Goal: Transaction & Acquisition: Download file/media

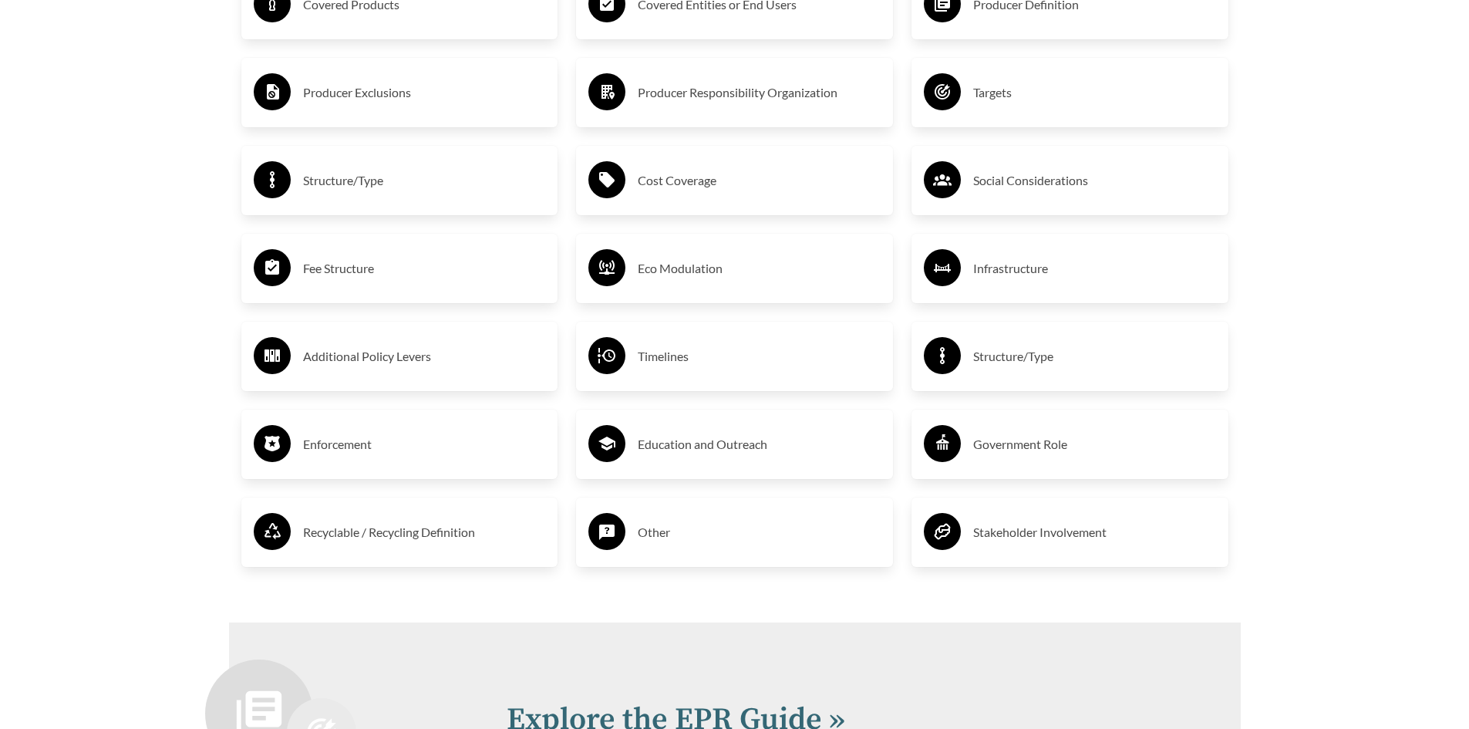
scroll to position [2853, 0]
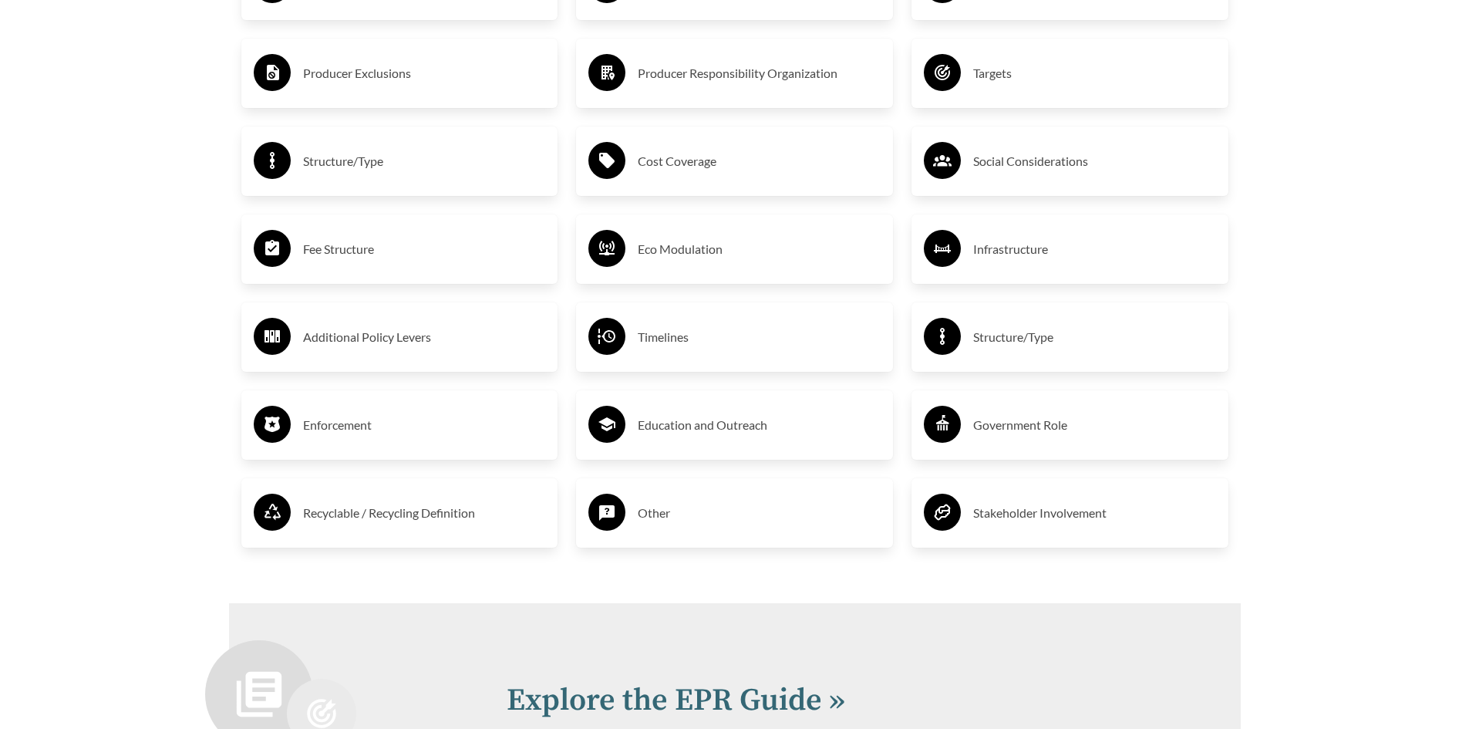
click at [369, 430] on h3 "Enforcement" at bounding box center [424, 425] width 243 height 25
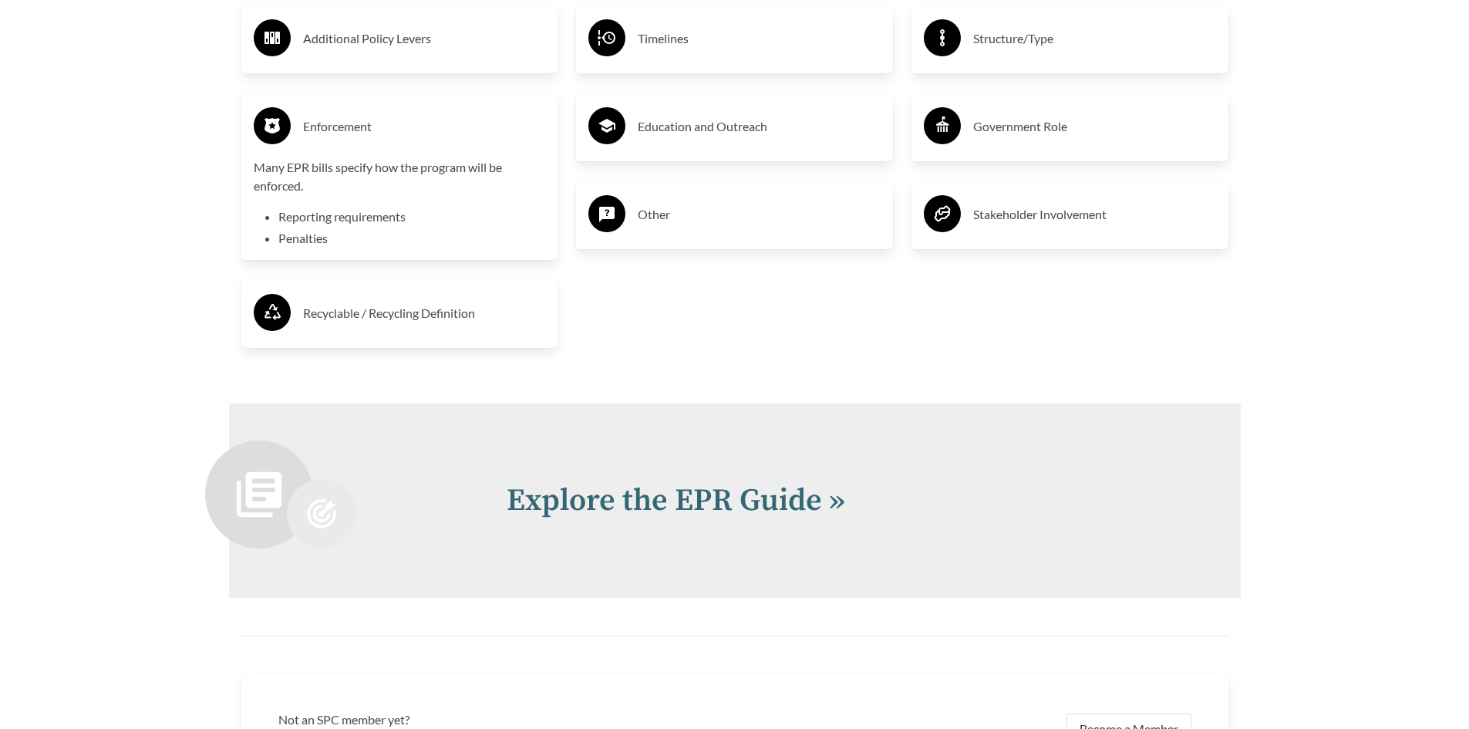
scroll to position [3470, 0]
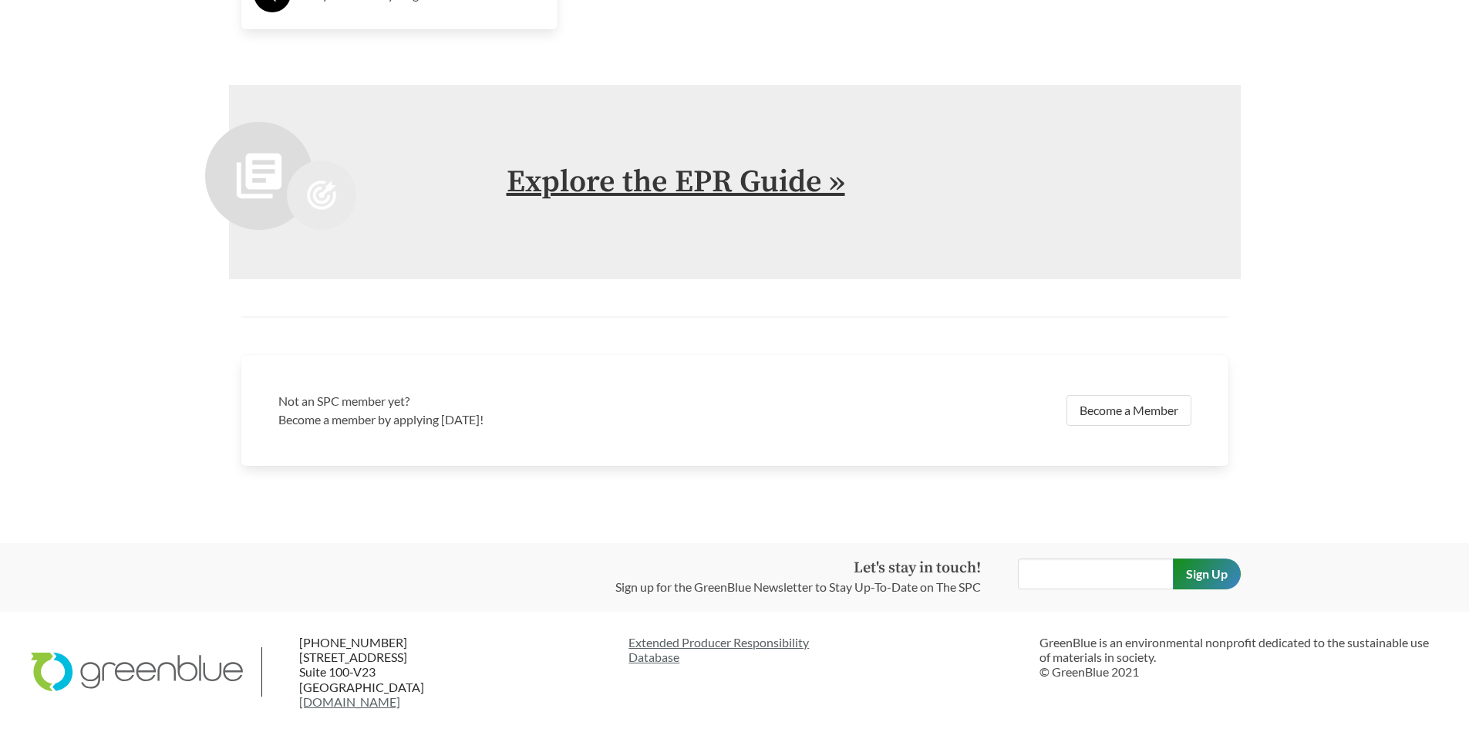
click at [659, 182] on link "Explore the EPR Guide »" at bounding box center [676, 182] width 339 height 39
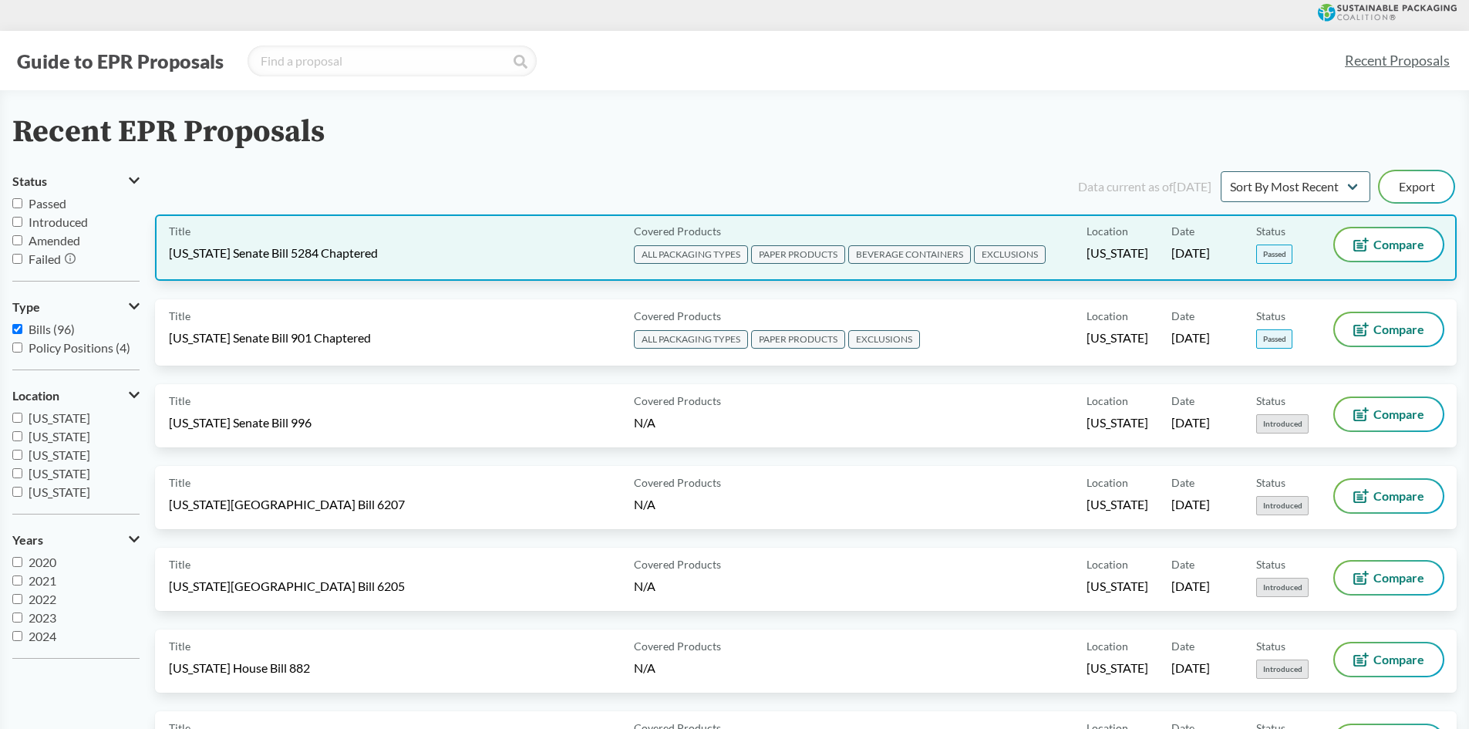
click at [1273, 228] on span "Status" at bounding box center [1270, 231] width 29 height 16
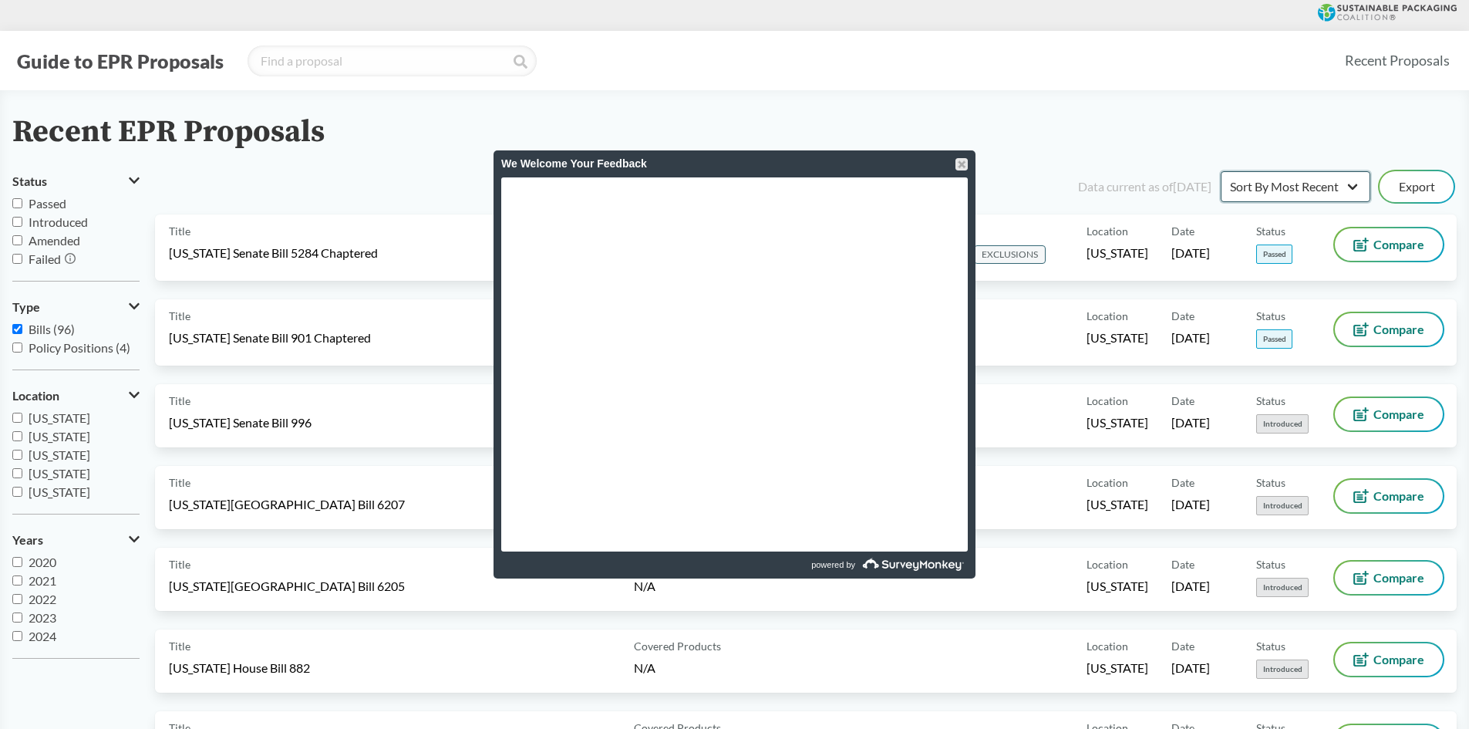
click at [1313, 184] on select "Sort By Most Recent Sort By Status" at bounding box center [1296, 186] width 150 height 31
select select "Sort By Status"
click at [1221, 171] on select "Sort By Most Recent Sort By Status" at bounding box center [1296, 186] width 150 height 31
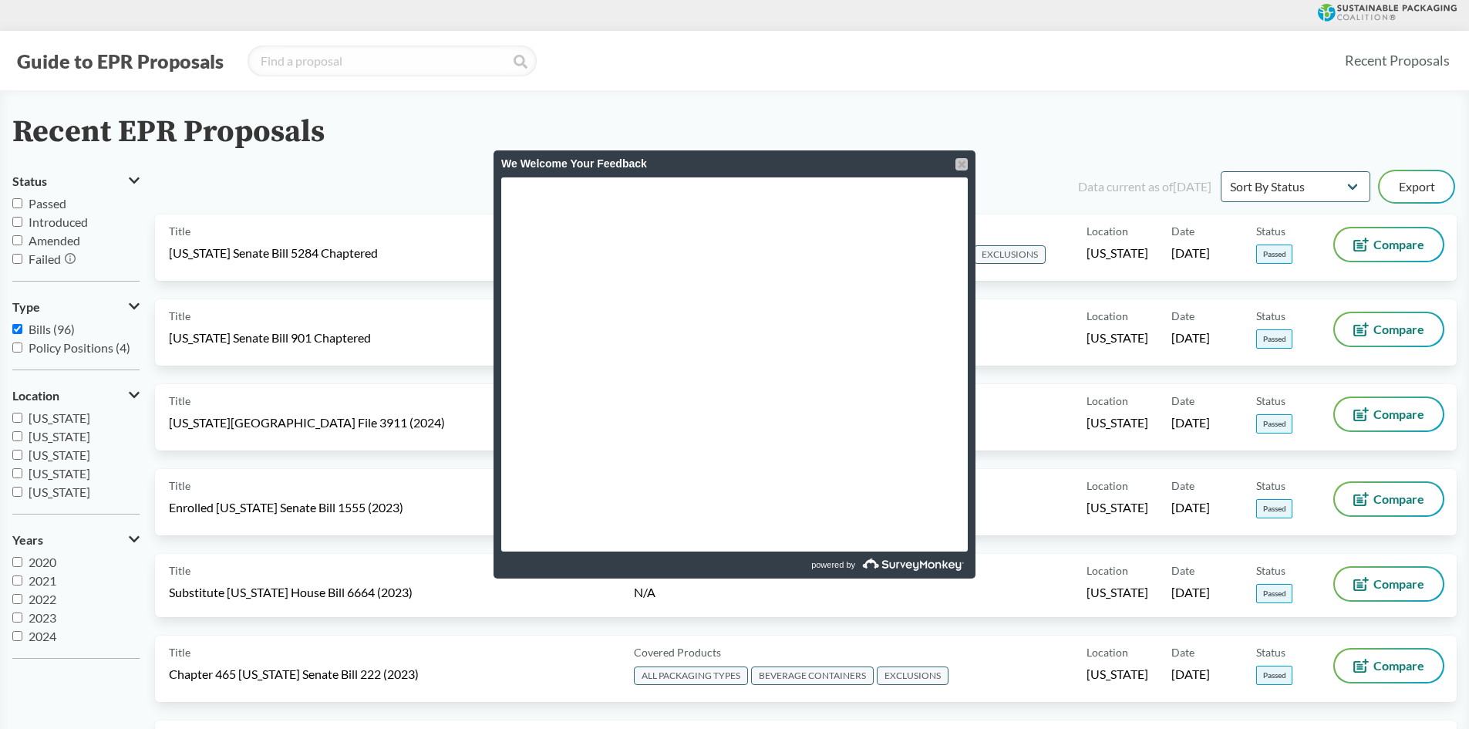
click at [956, 162] on div at bounding box center [961, 164] width 12 height 12
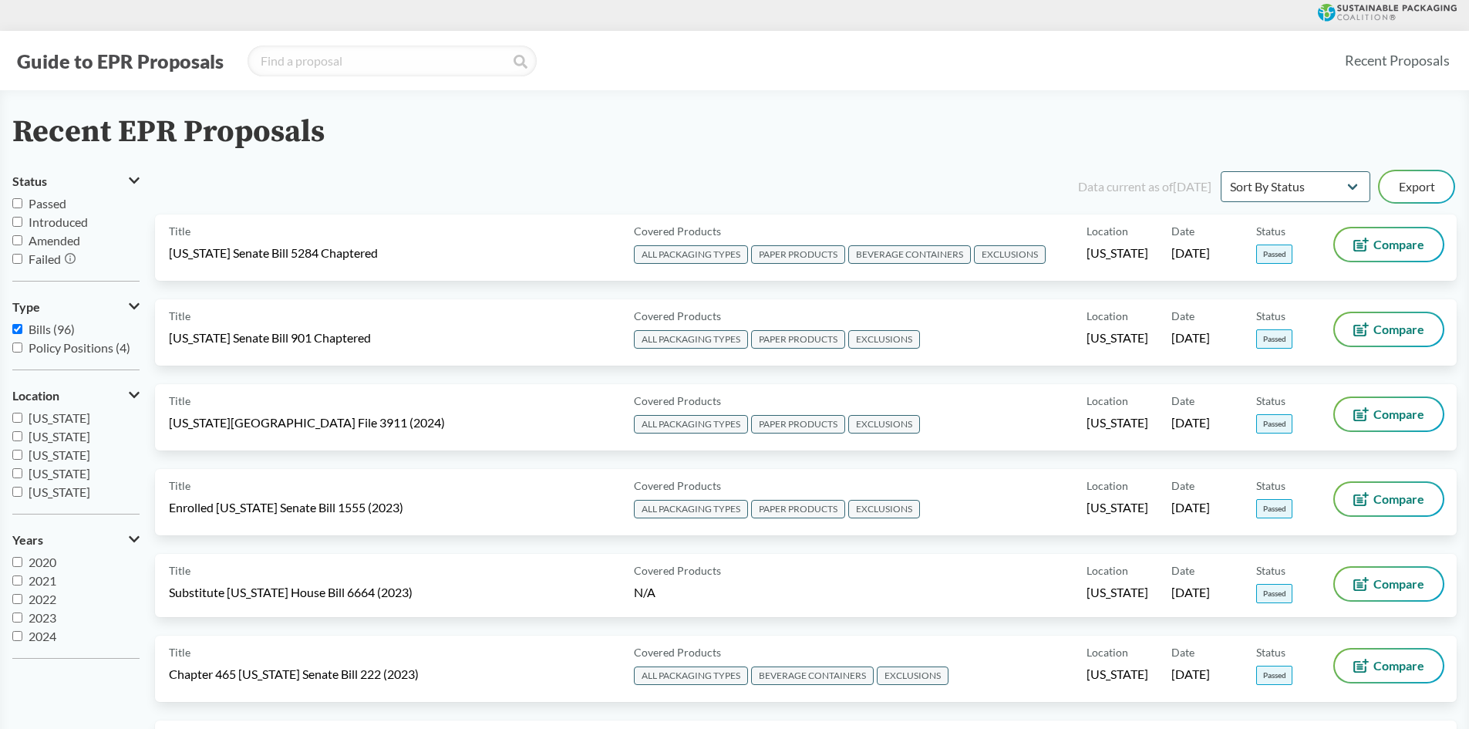
click at [135, 178] on icon at bounding box center [134, 180] width 11 height 12
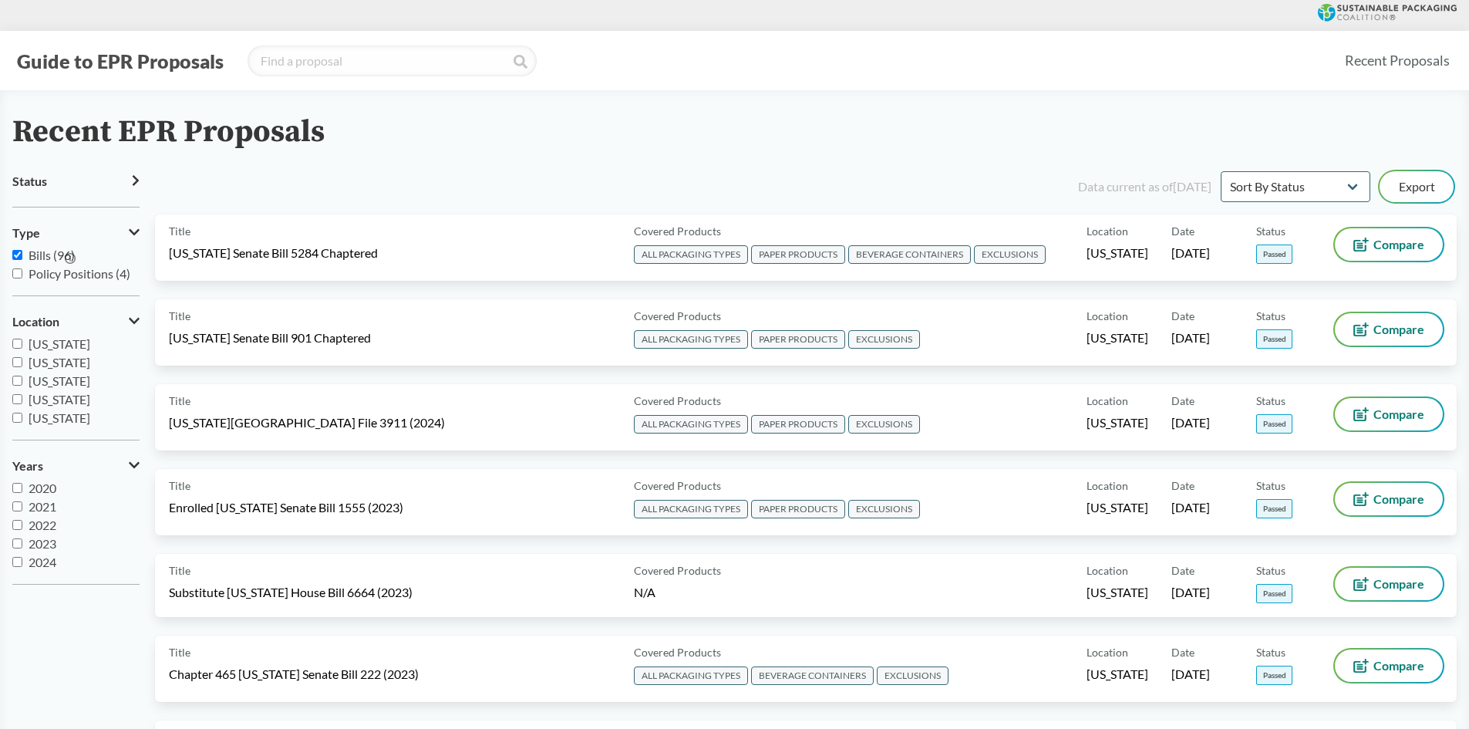
click at [135, 178] on icon at bounding box center [136, 180] width 6 height 11
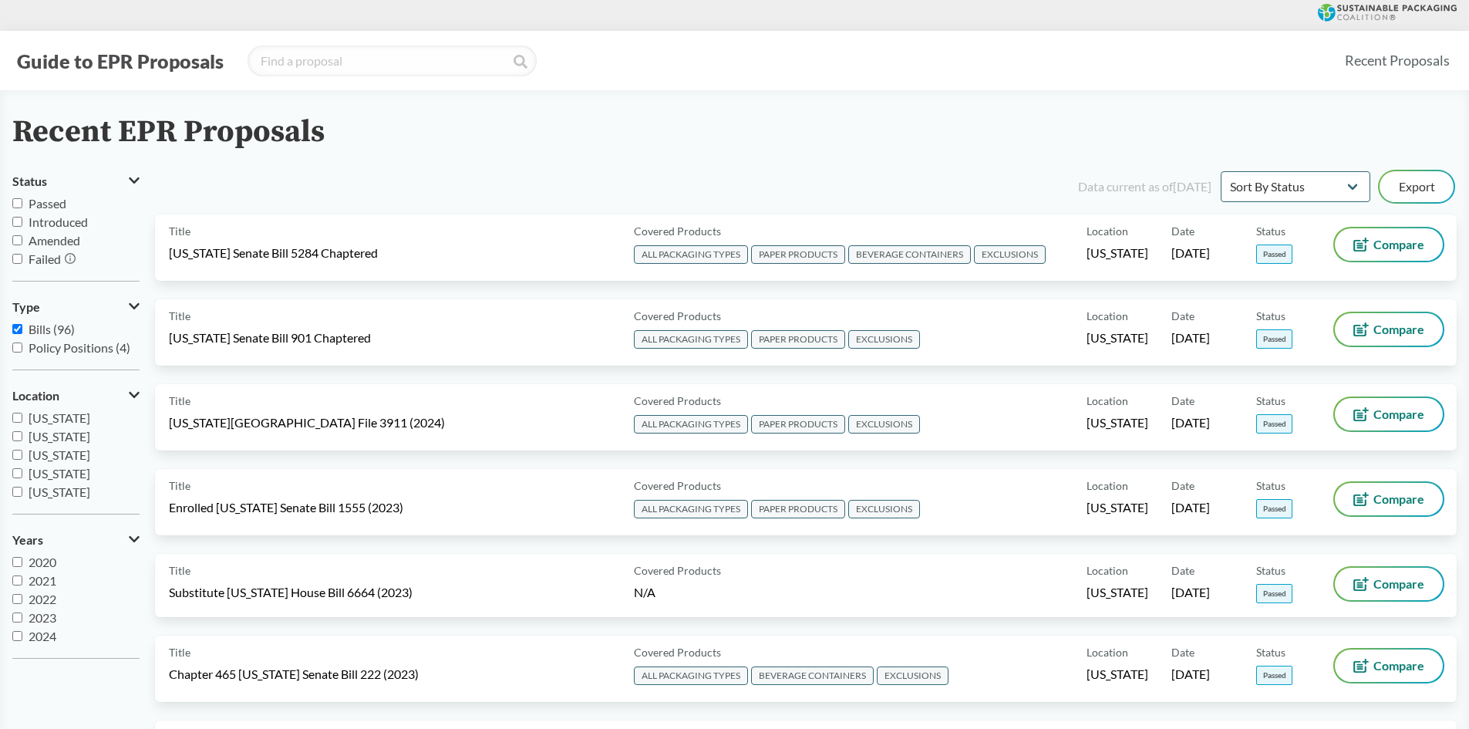
click at [130, 305] on icon at bounding box center [134, 306] width 11 height 6
click at [130, 305] on button "Type" at bounding box center [75, 307] width 127 height 26
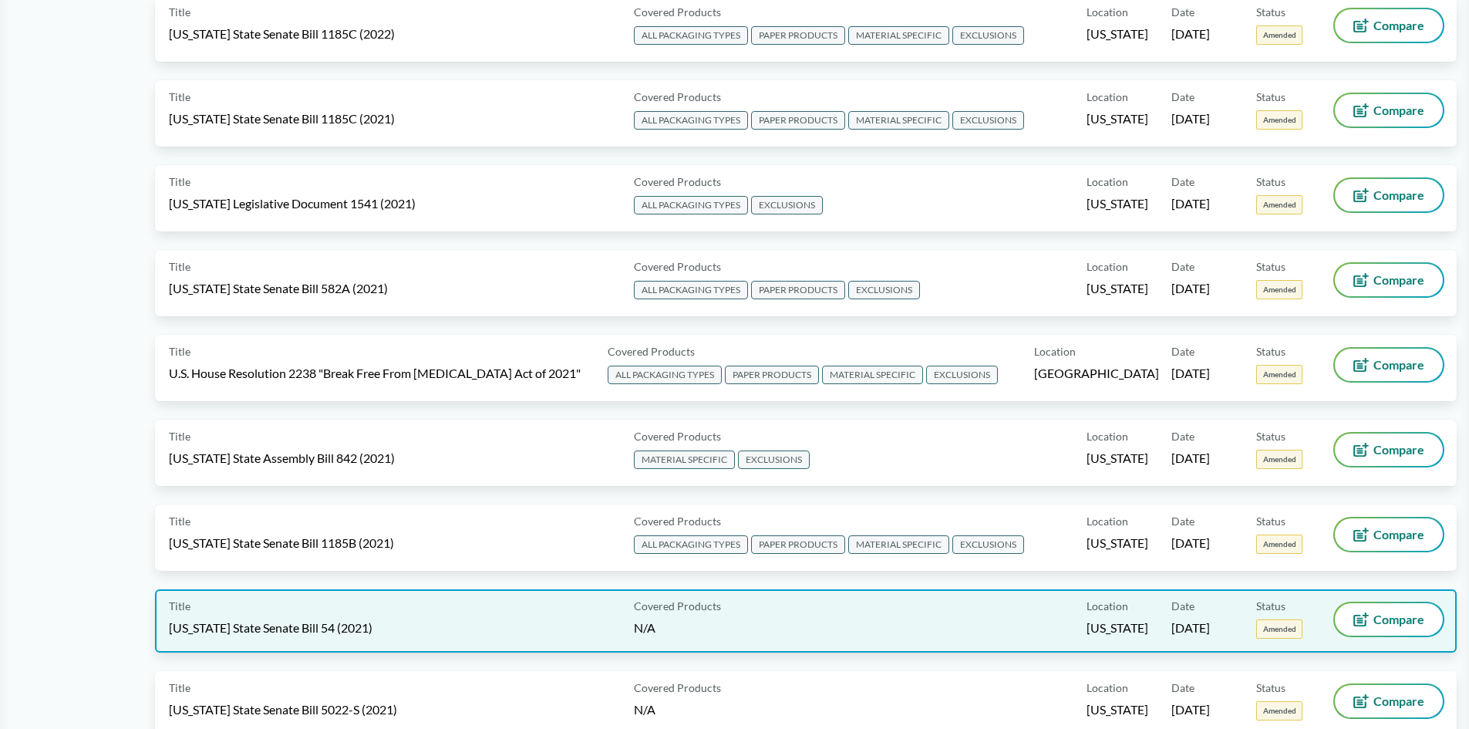
scroll to position [1542, 0]
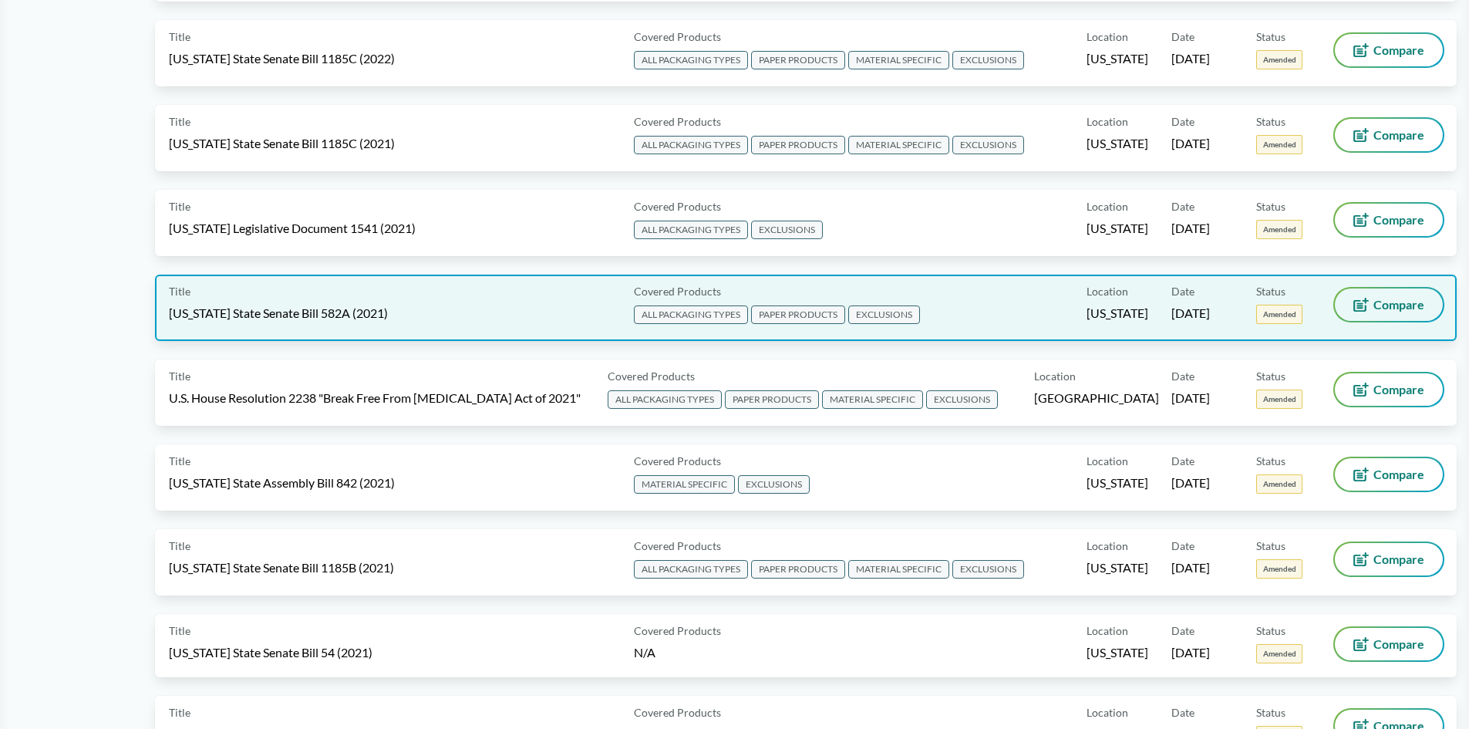
click at [1405, 308] on span "Compare" at bounding box center [1398, 304] width 51 height 12
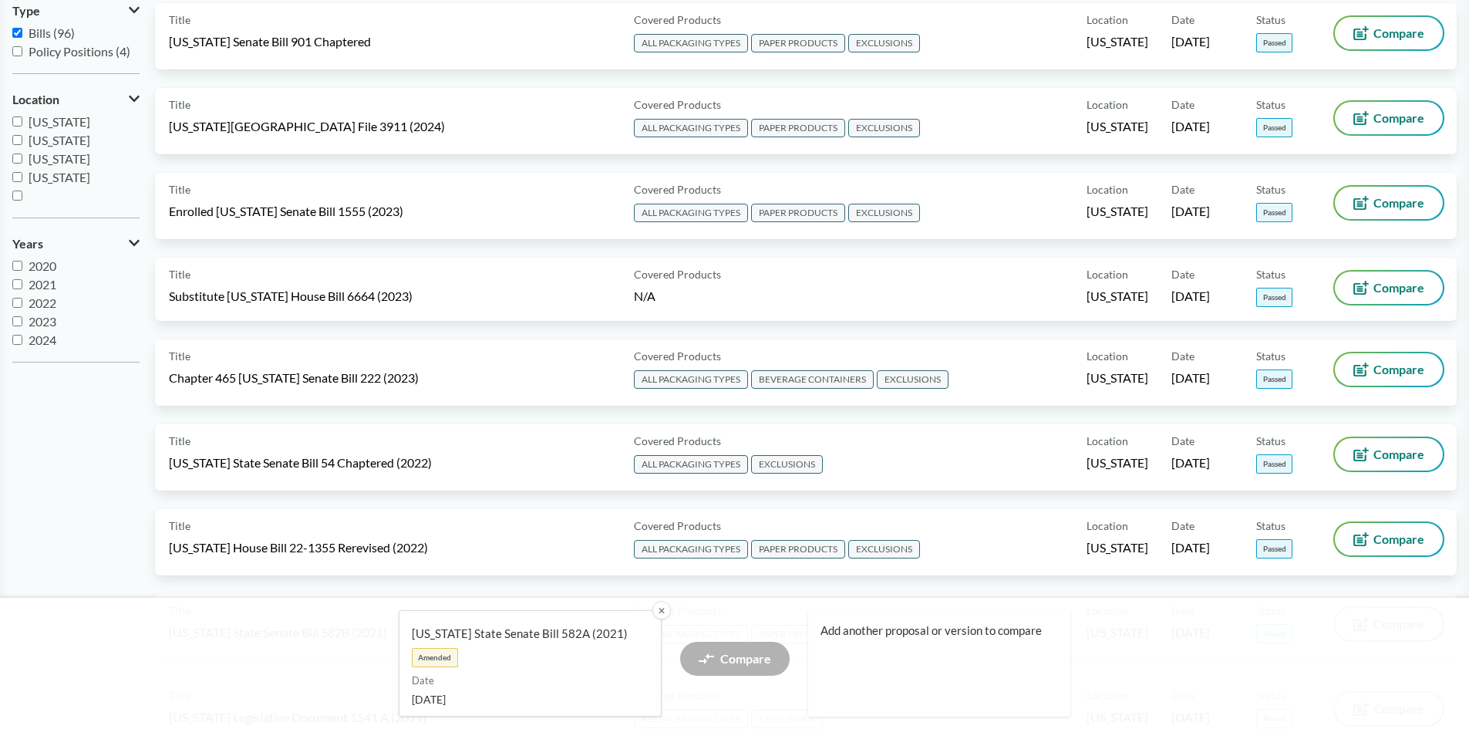
scroll to position [0, 0]
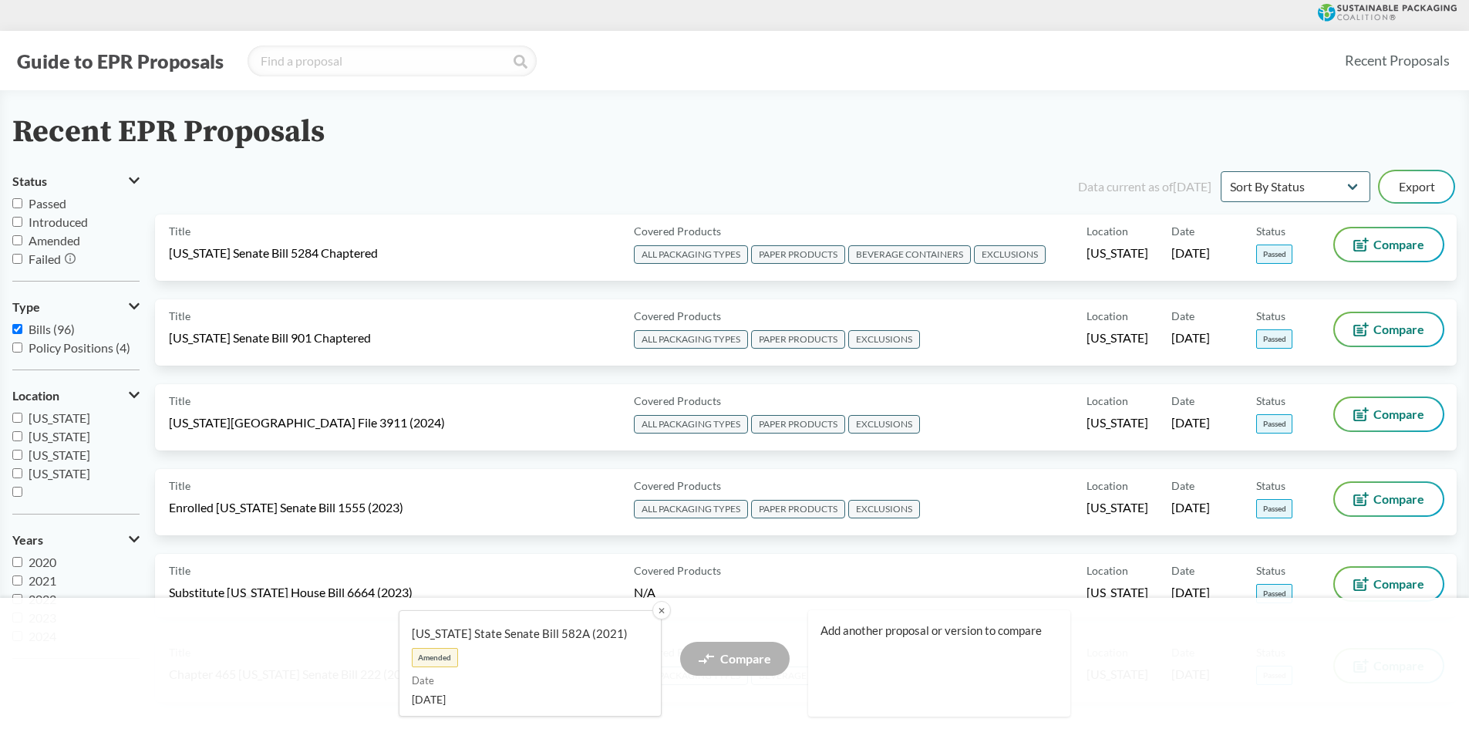
click at [15, 201] on input "Passed" at bounding box center [17, 203] width 10 height 10
checkbox input "true"
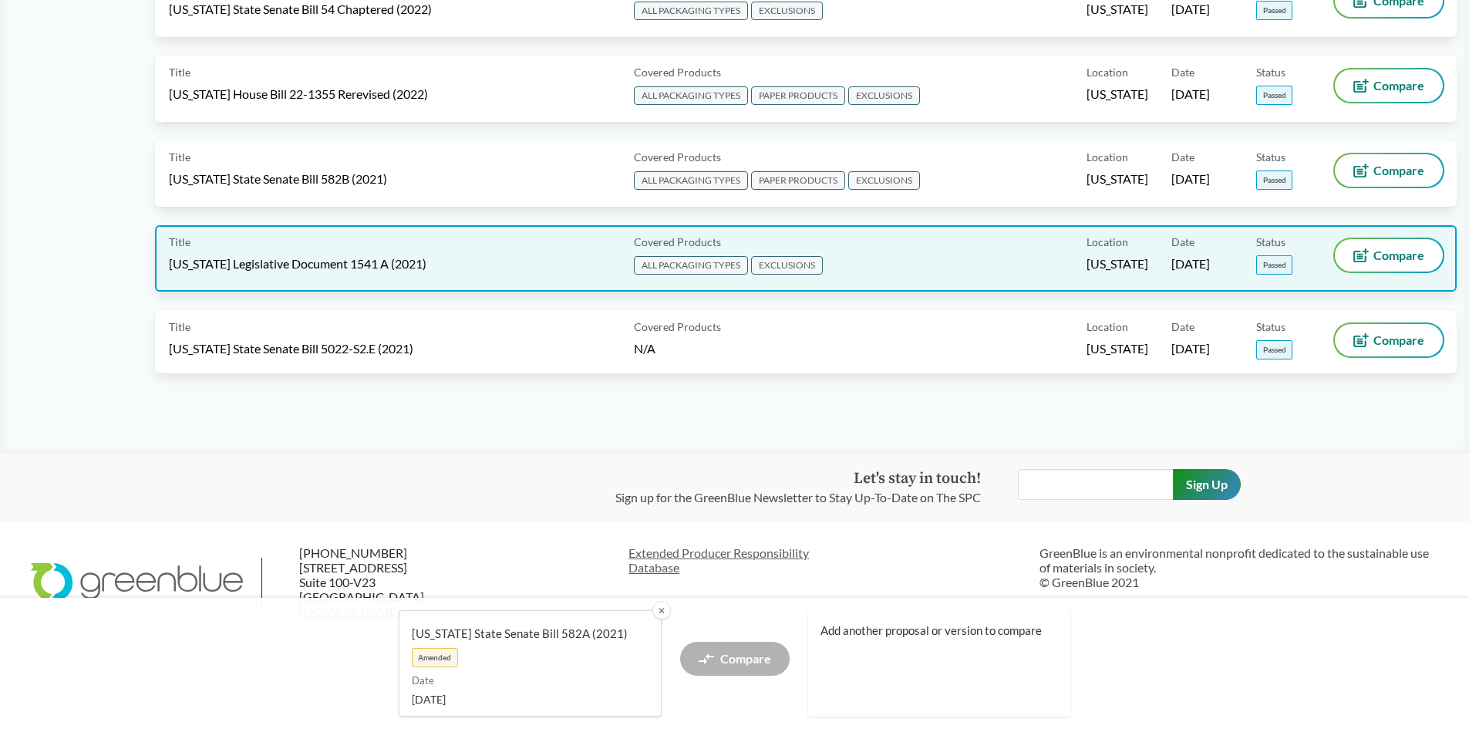
scroll to position [794, 0]
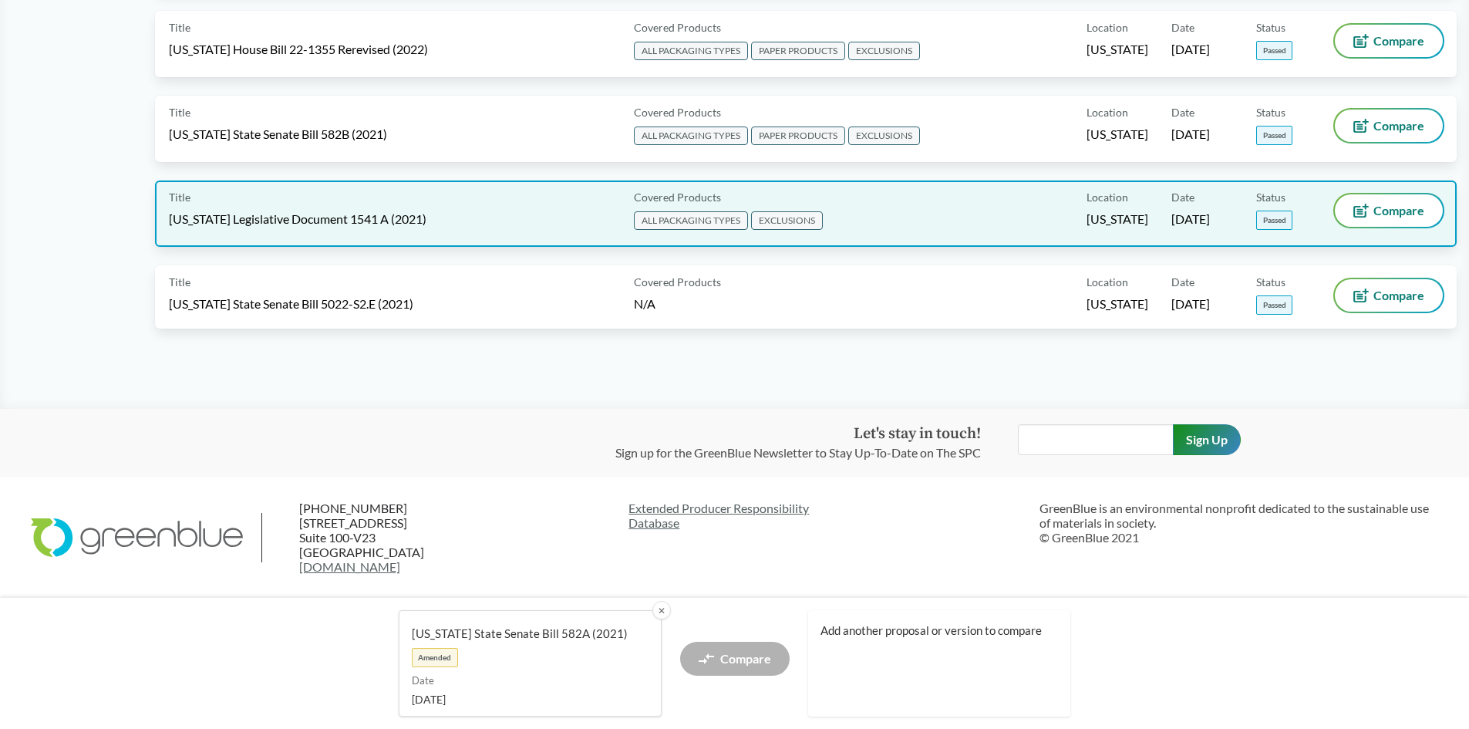
click at [427, 214] on div "Title [US_STATE] Legislative Document 1541 A (2021)" at bounding box center [398, 213] width 459 height 39
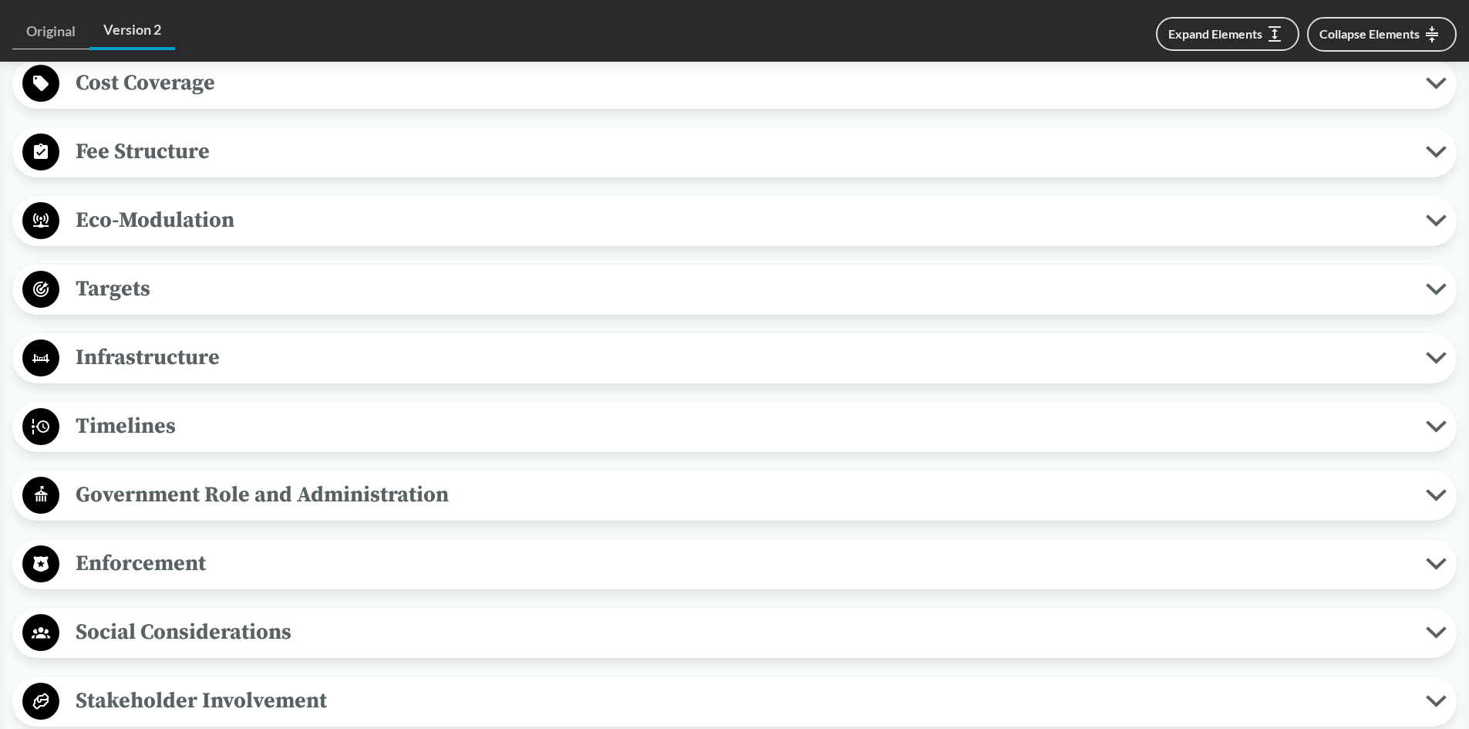
scroll to position [1080, 0]
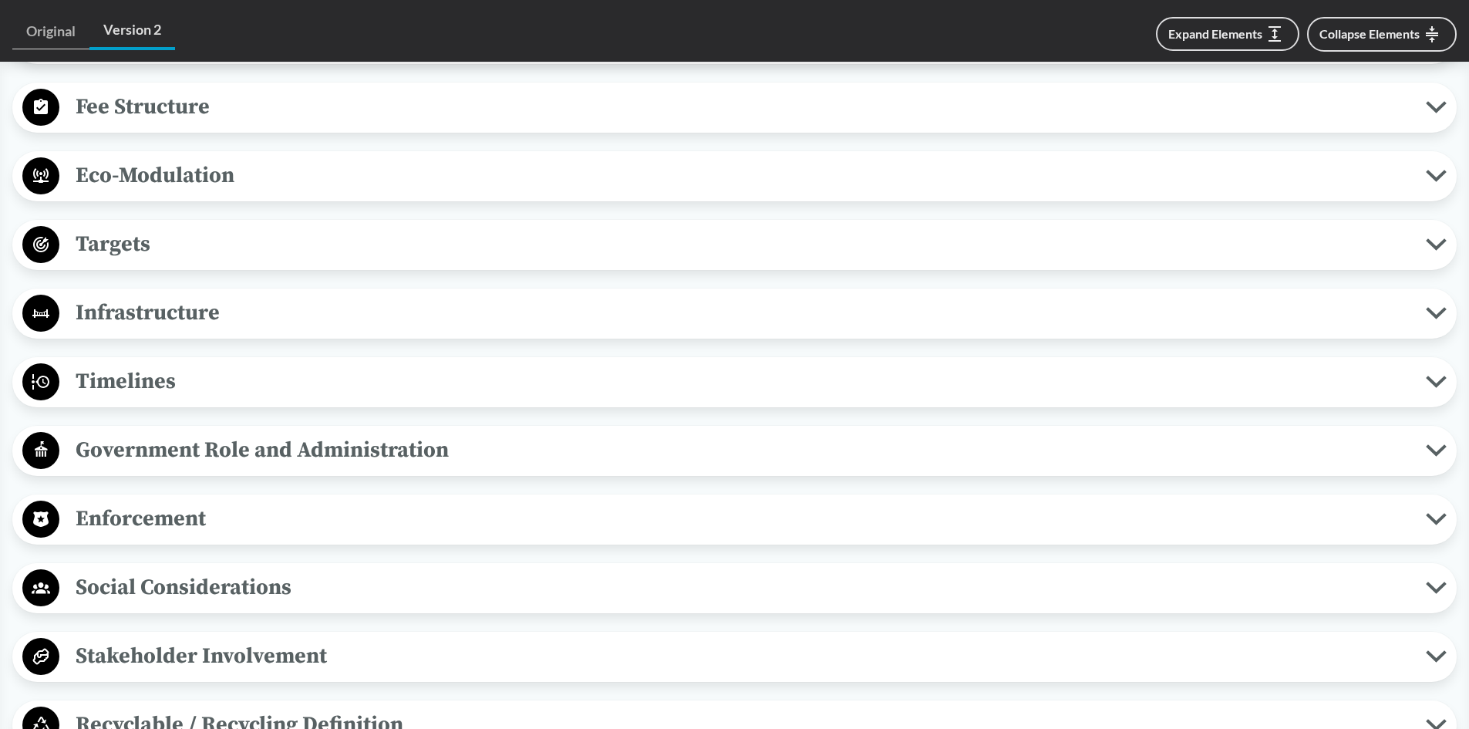
click at [163, 364] on span "Timelines" at bounding box center [742, 381] width 1366 height 35
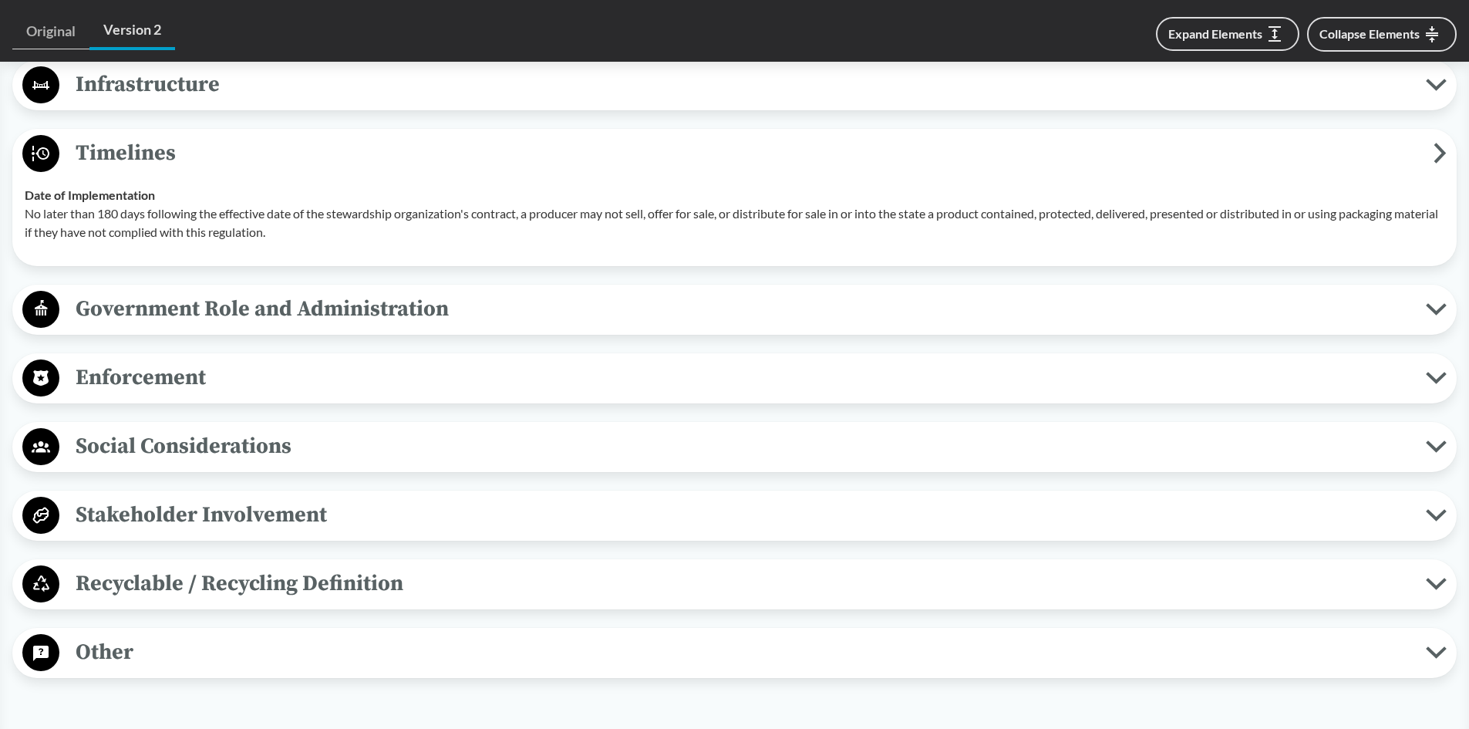
scroll to position [1311, 0]
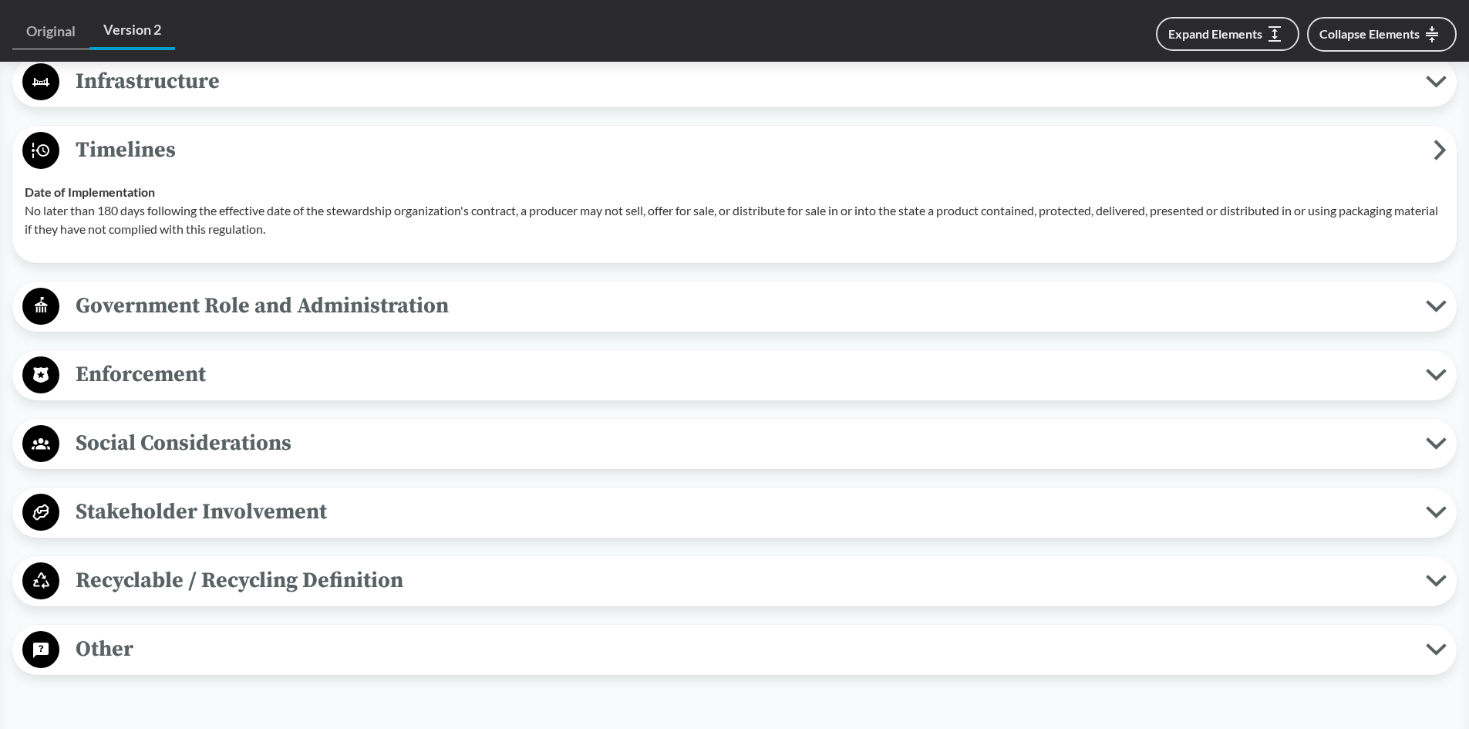
click at [156, 357] on span "Enforcement" at bounding box center [742, 374] width 1366 height 35
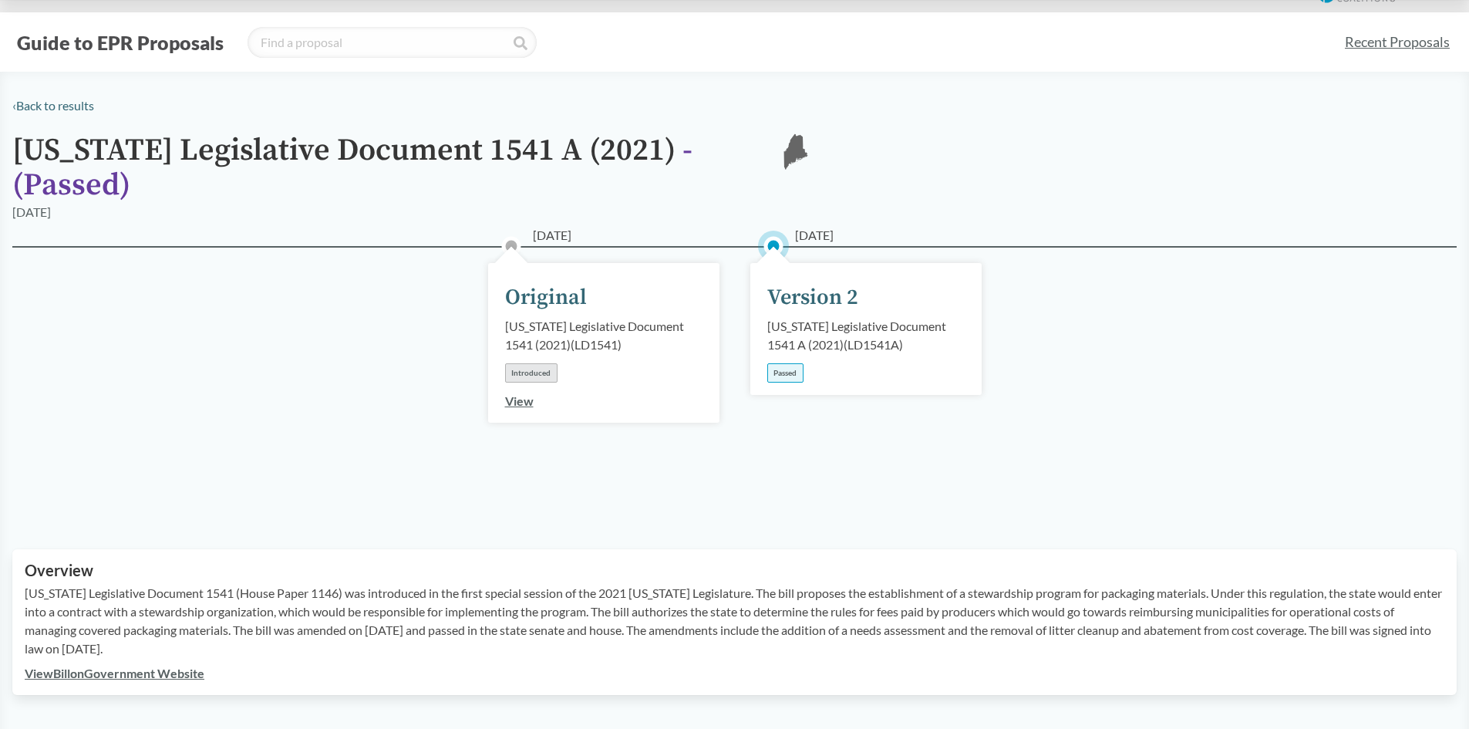
scroll to position [0, 0]
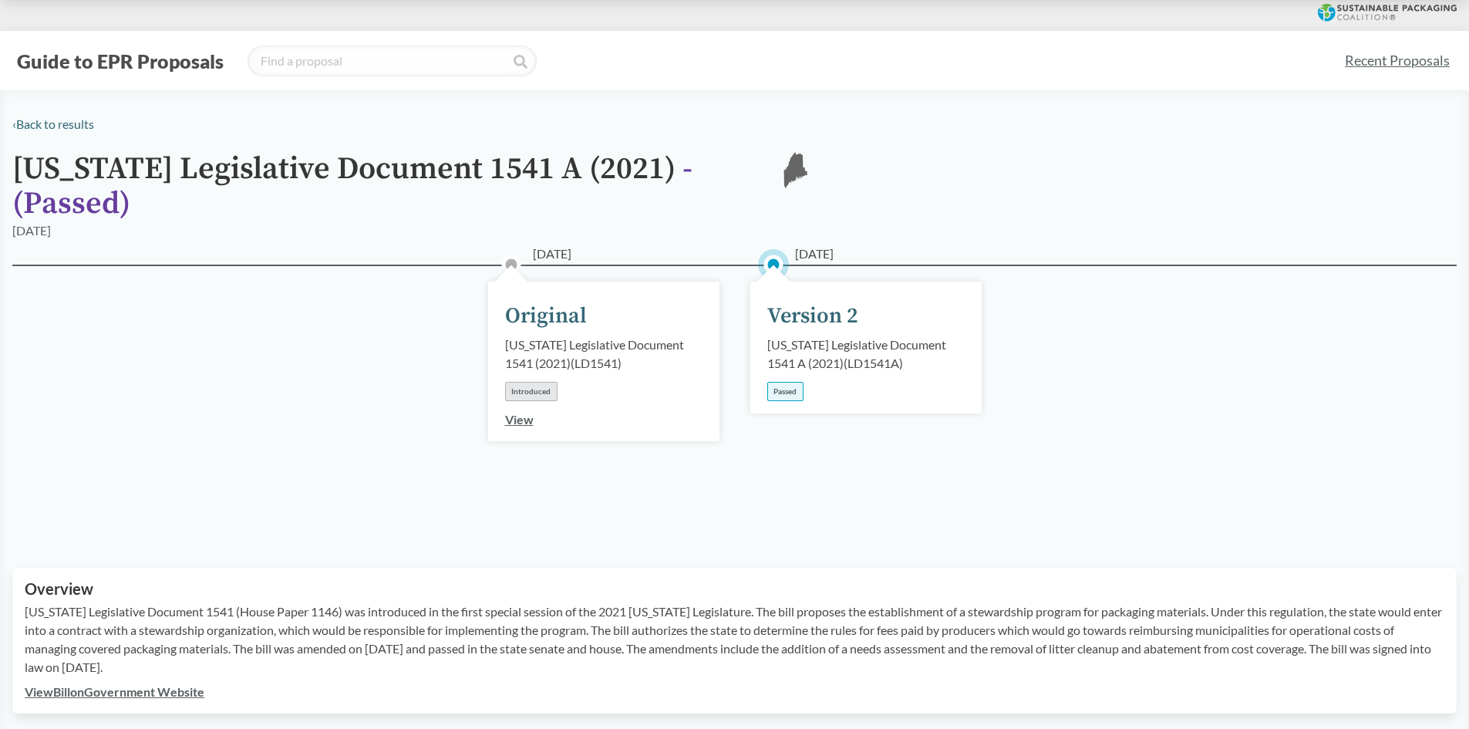
click at [787, 382] on div "Passed" at bounding box center [785, 391] width 36 height 19
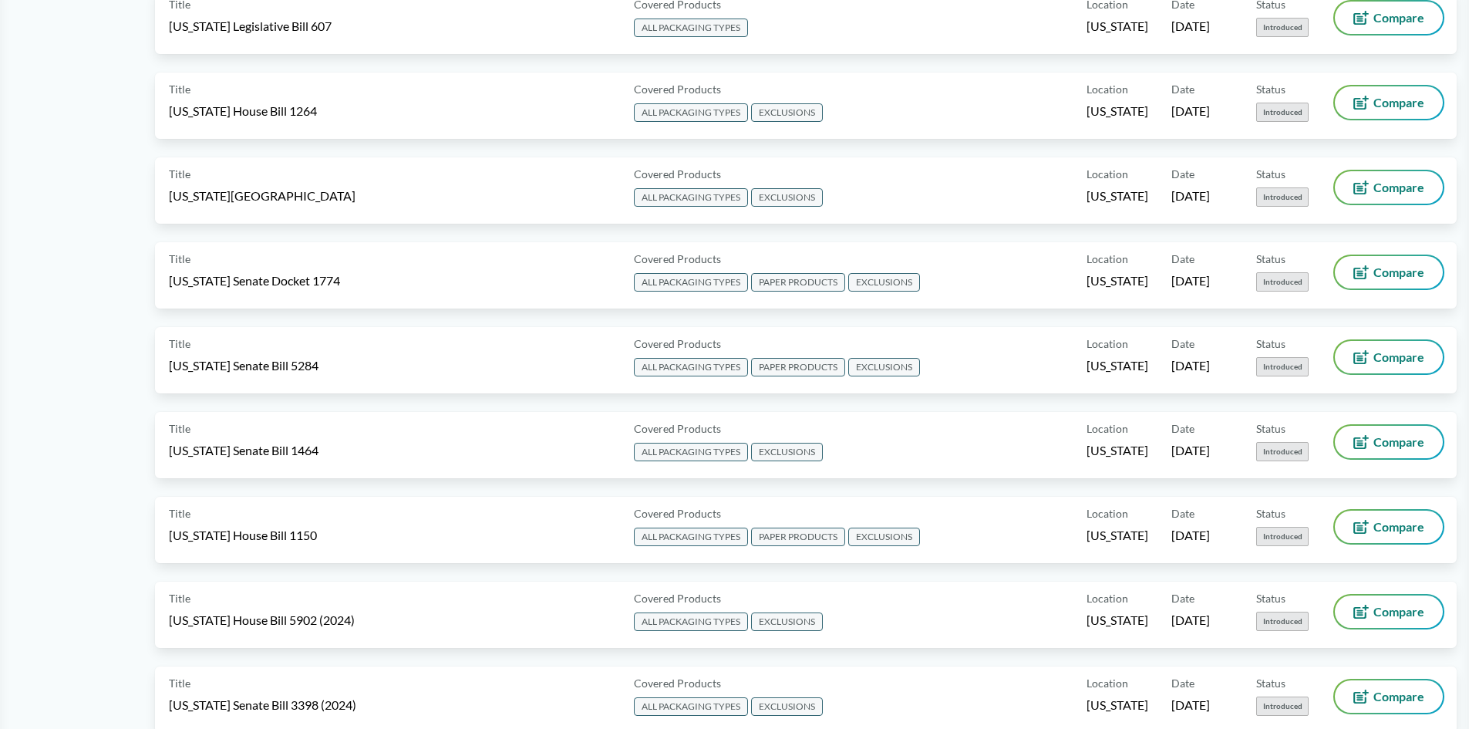
scroll to position [1851, 0]
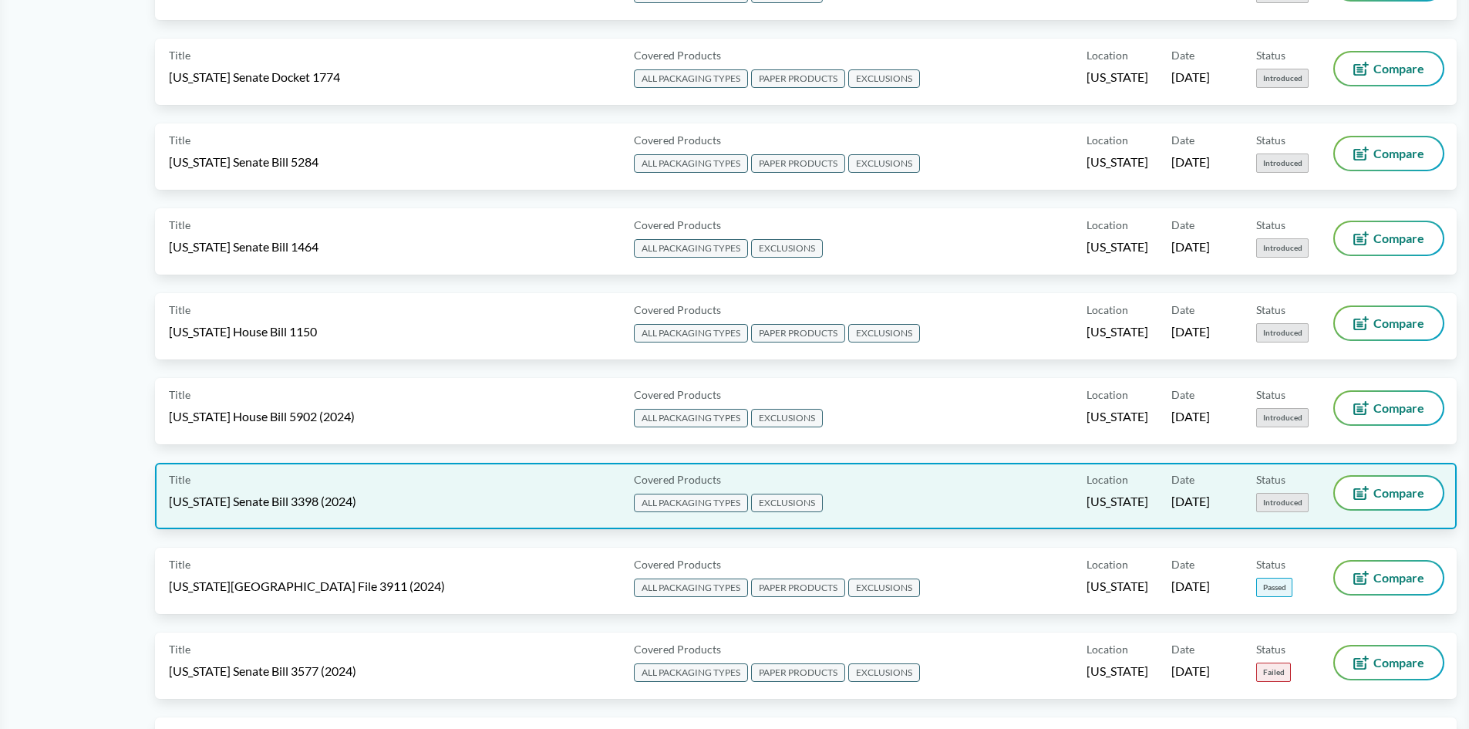
click at [330, 491] on div "Title [US_STATE] Senate Bill 3398 (2024)" at bounding box center [398, 496] width 459 height 39
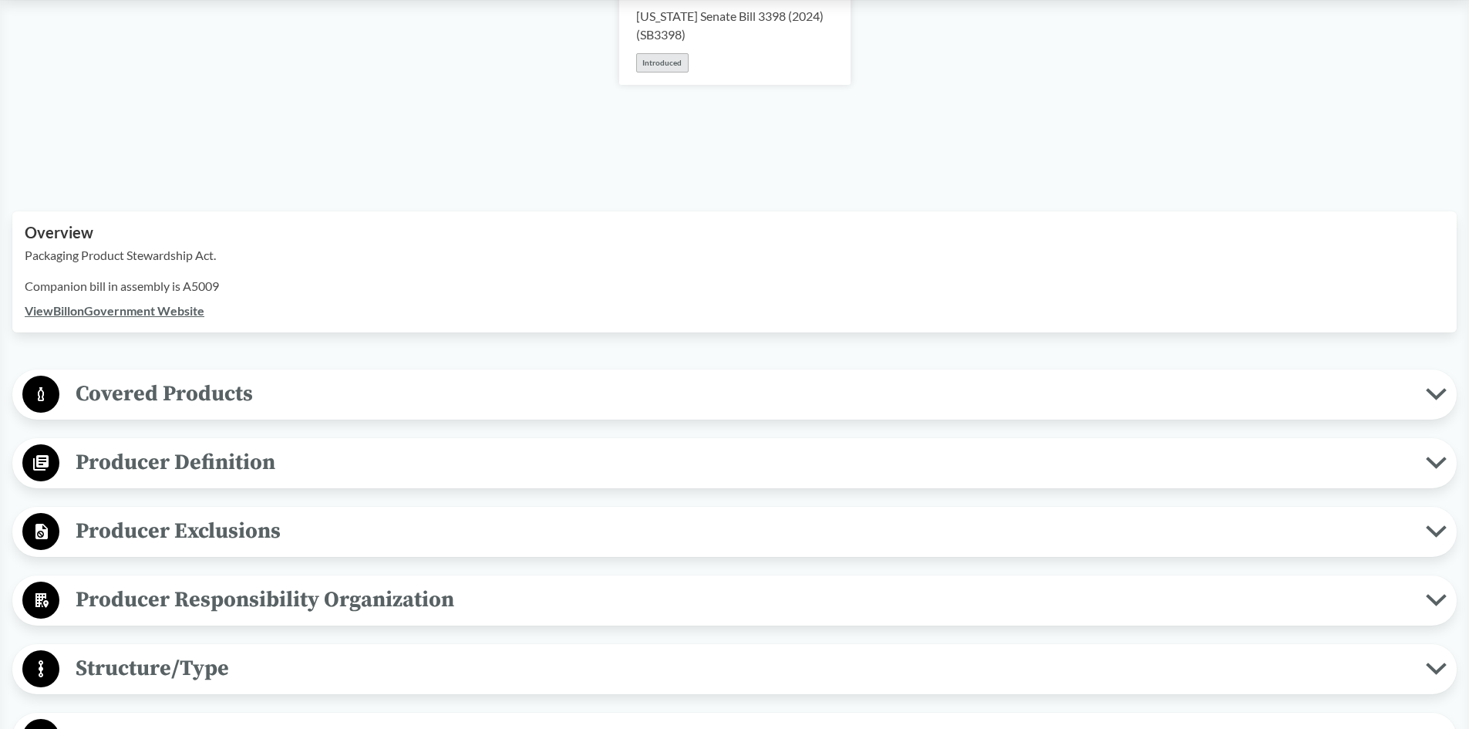
scroll to position [308, 0]
click at [346, 405] on span "Covered Products" at bounding box center [742, 392] width 1366 height 35
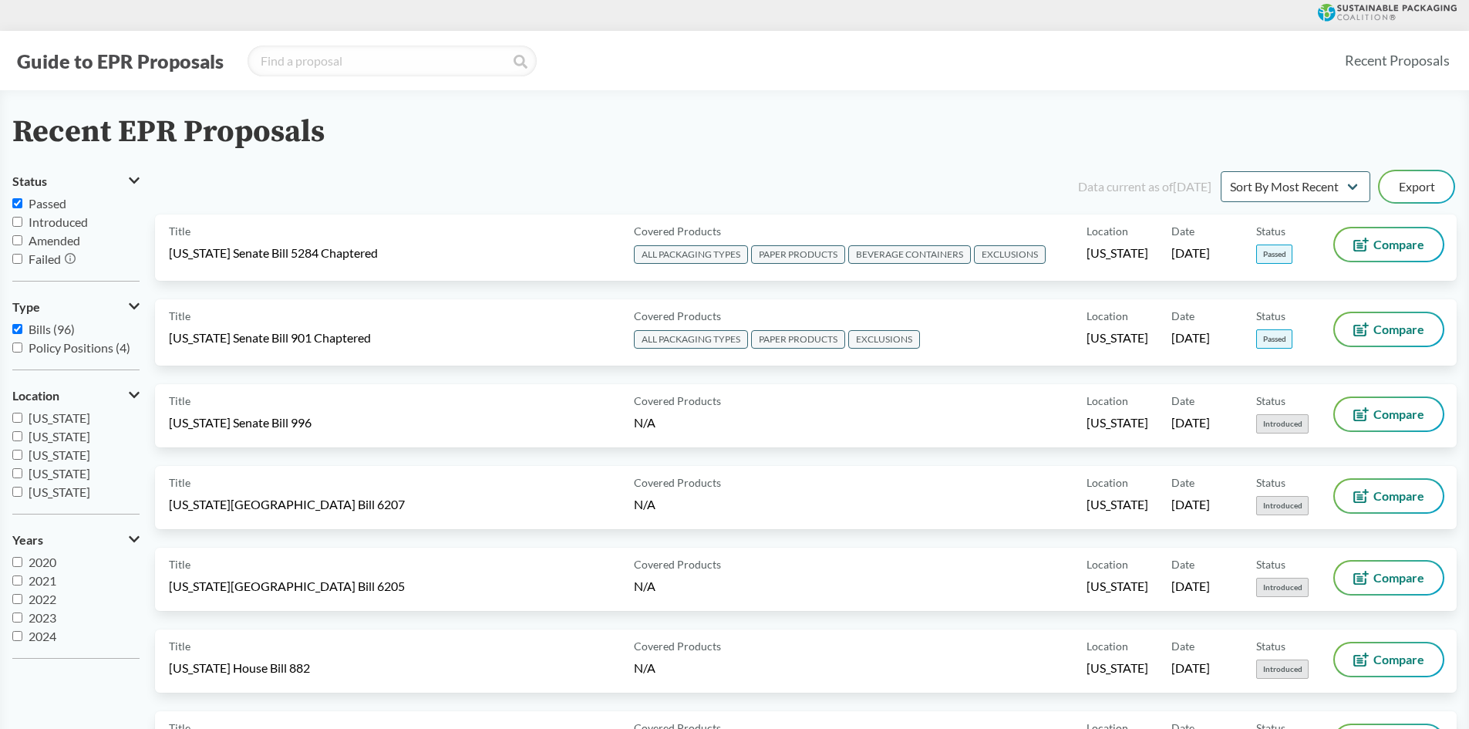
click at [15, 202] on input "Passed" at bounding box center [17, 203] width 10 height 10
click at [19, 201] on input "Passed" at bounding box center [17, 203] width 10 height 10
checkbox input "true"
click at [1275, 184] on select "Sort By Most Recent Sort By Status" at bounding box center [1296, 186] width 150 height 31
select select "Sort By Status"
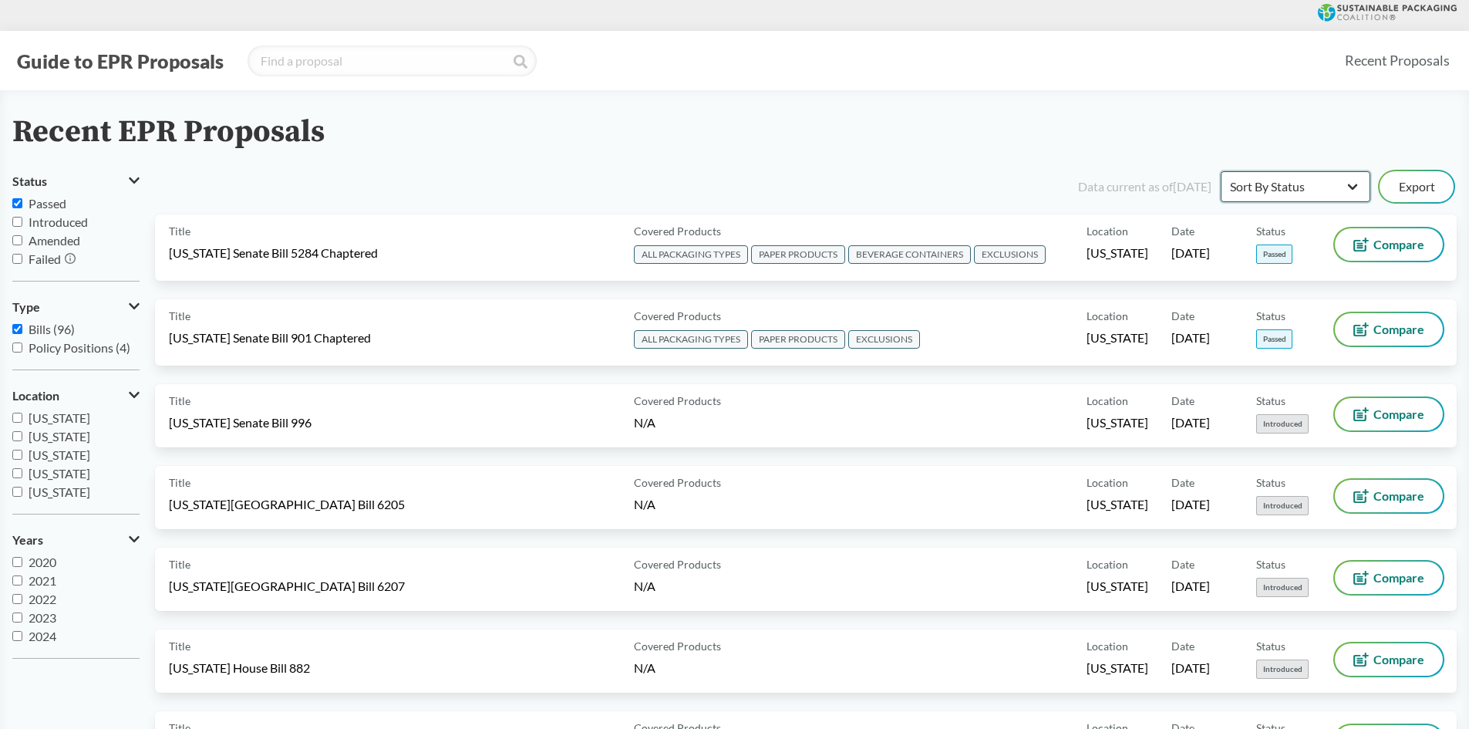
click at [1221, 171] on select "Sort By Most Recent Sort By Status" at bounding box center [1296, 186] width 150 height 31
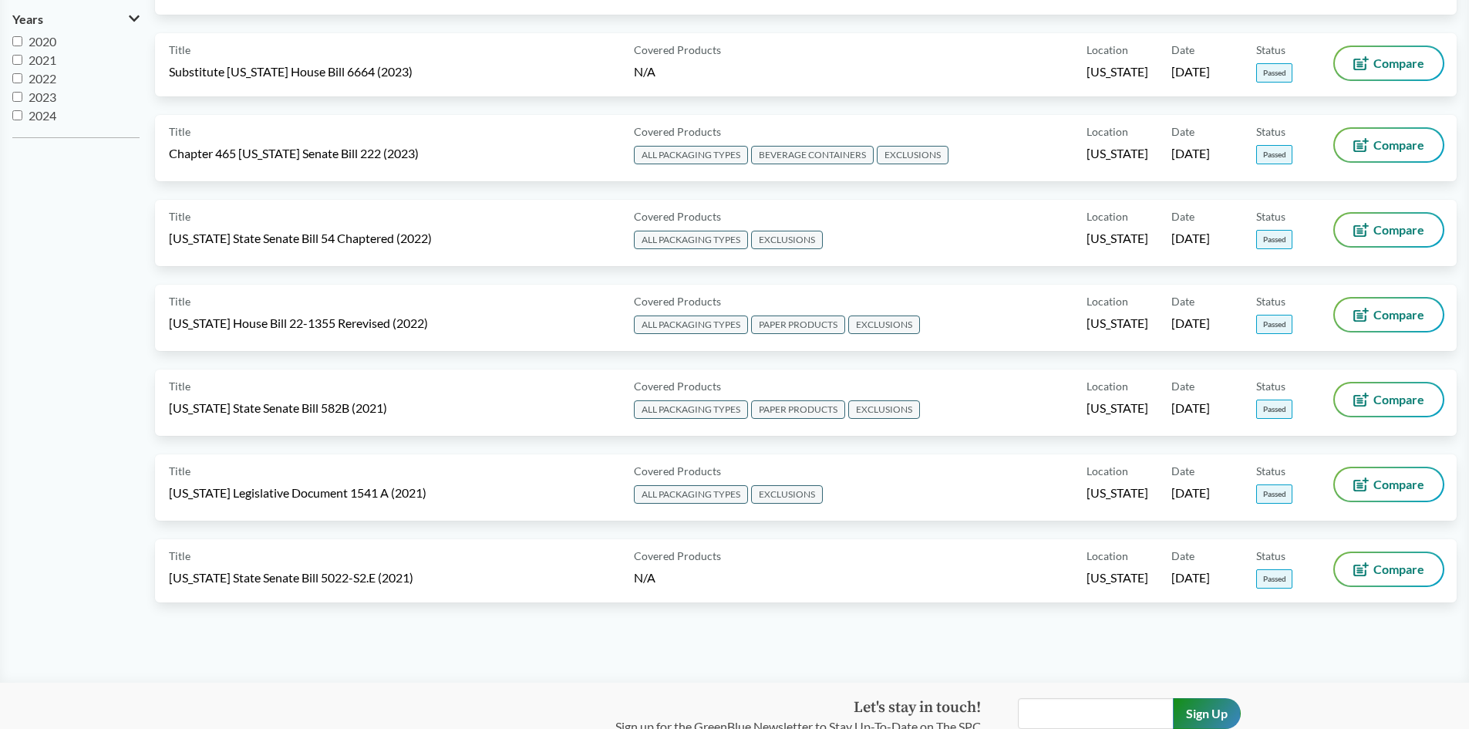
scroll to position [540, 0]
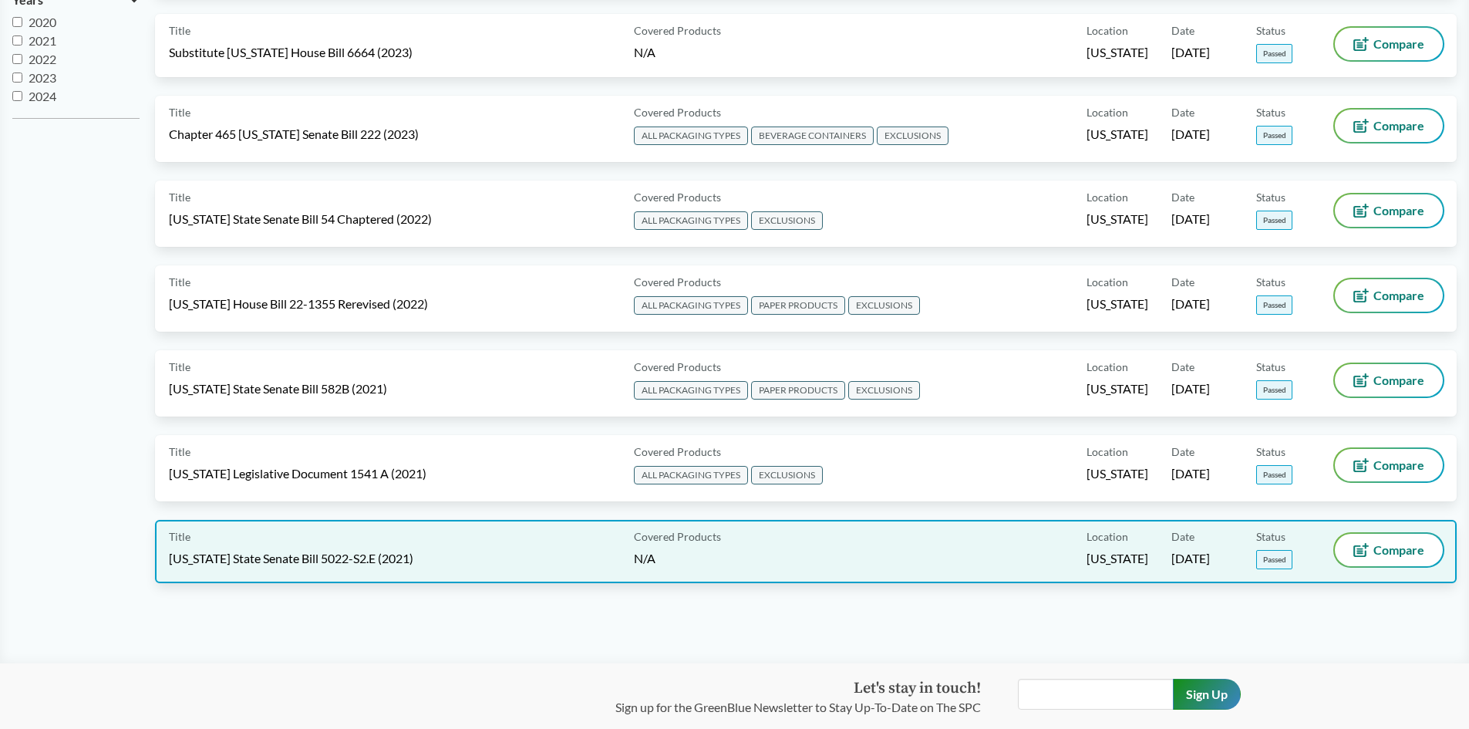
click at [246, 563] on span "[US_STATE] State Senate Bill 5022-S2.E (2021)" at bounding box center [291, 558] width 244 height 17
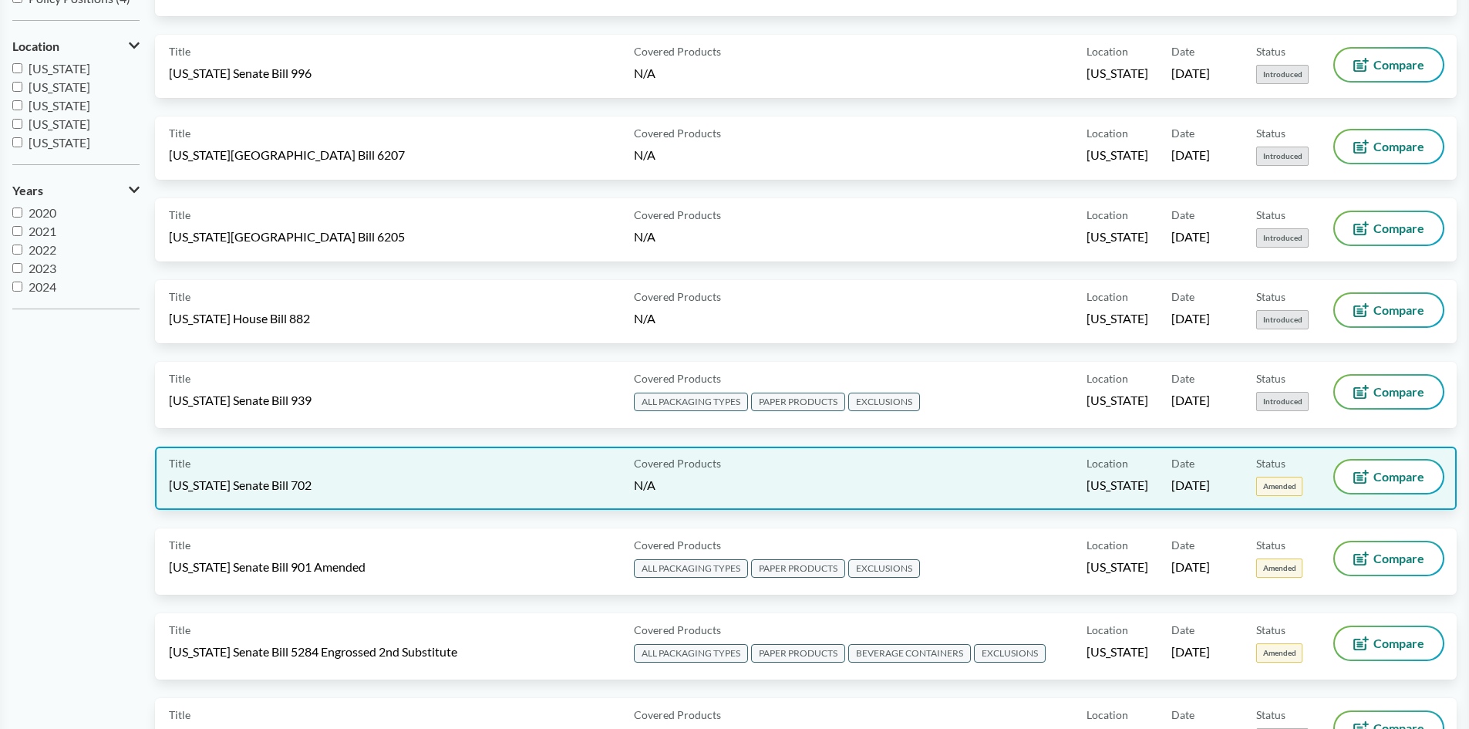
scroll to position [386, 0]
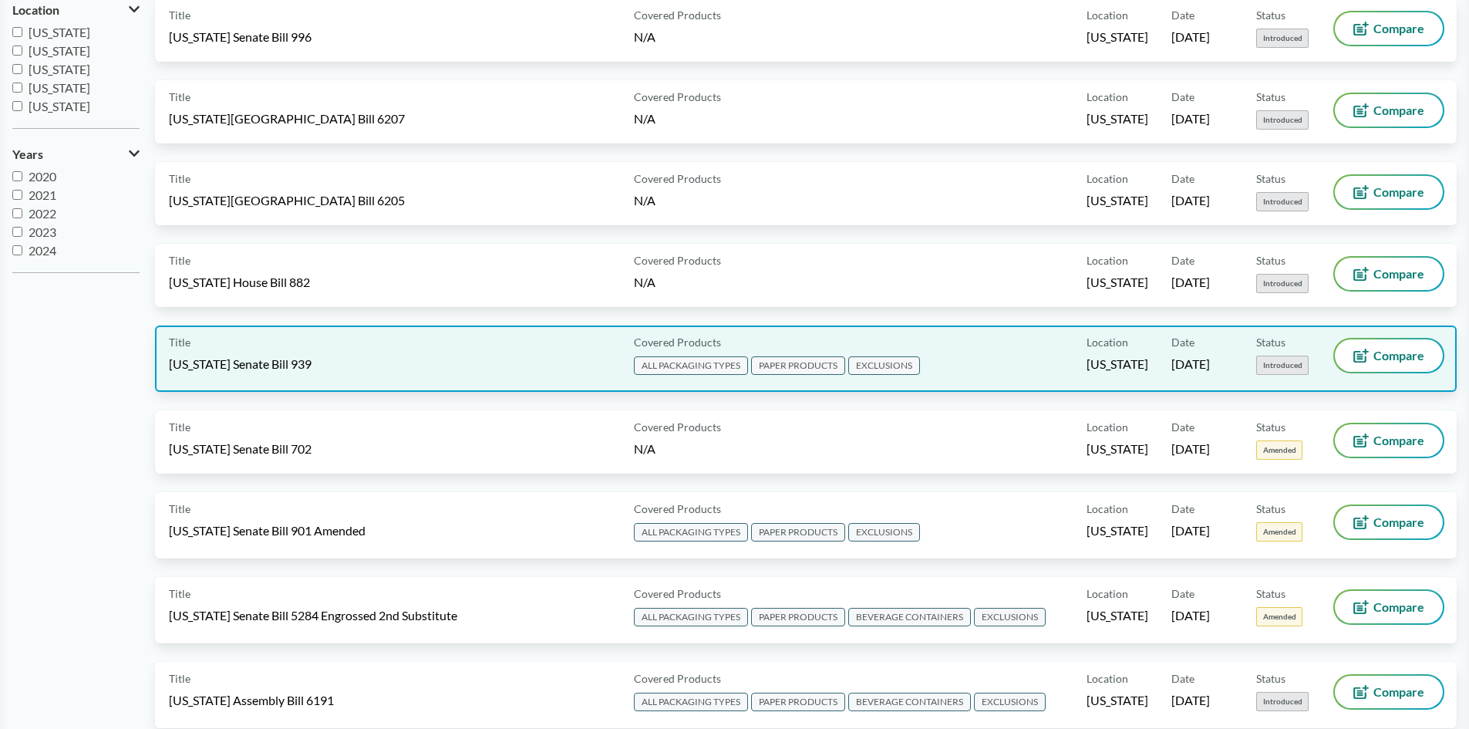
click at [396, 349] on div "Title [US_STATE] Senate Bill 939" at bounding box center [398, 358] width 459 height 39
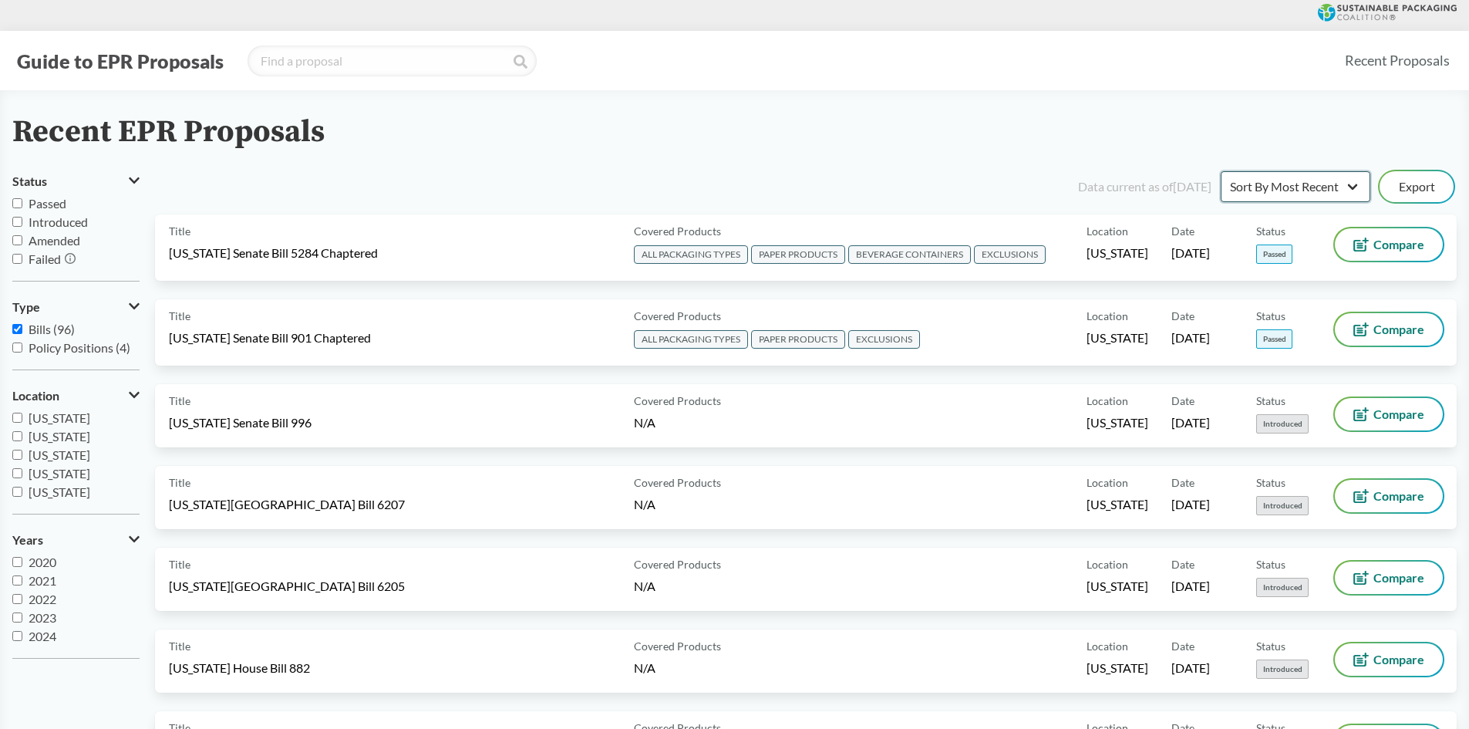
click at [1332, 181] on select "Sort By Most Recent Sort By Status" at bounding box center [1296, 186] width 150 height 31
select select "Sort By Status"
click at [1221, 171] on select "Sort By Most Recent Sort By Status" at bounding box center [1296, 186] width 150 height 31
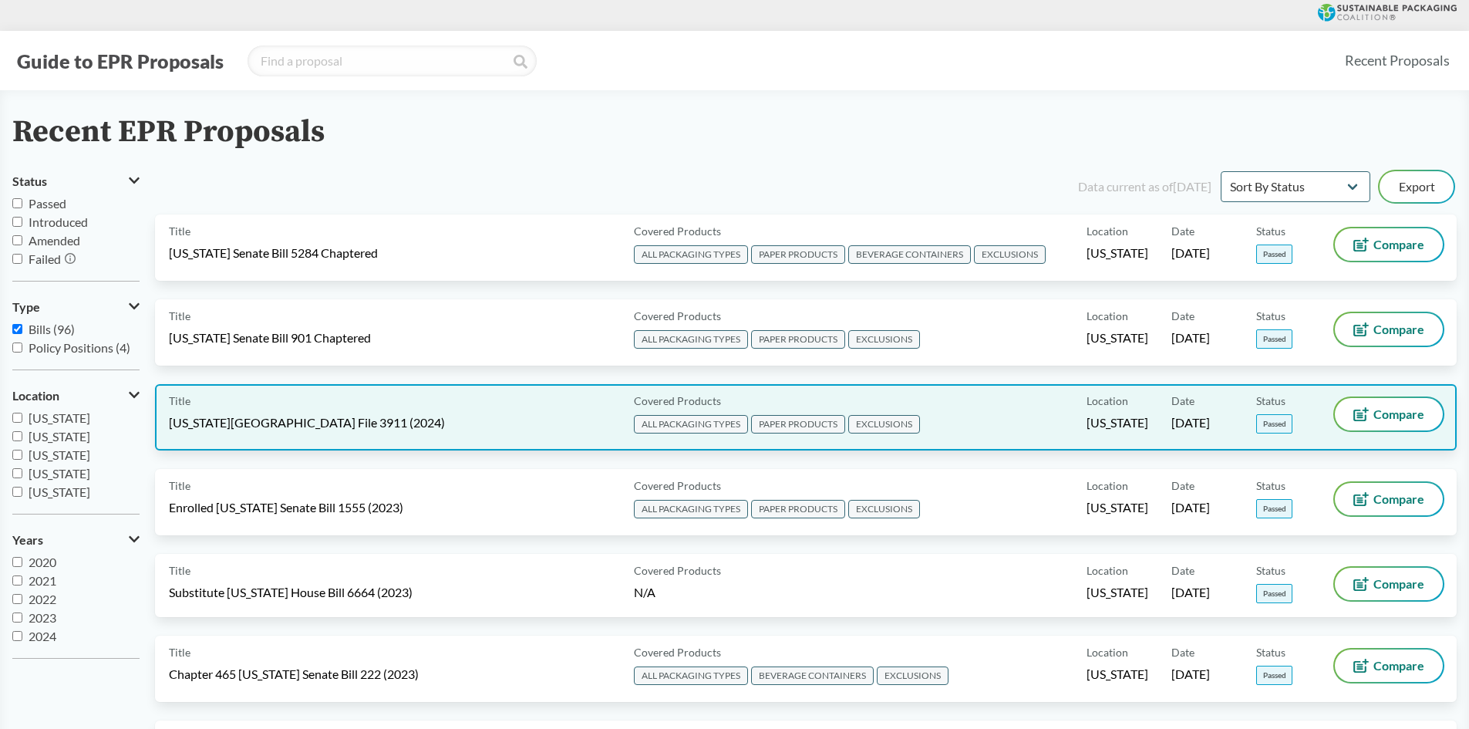
click at [228, 422] on span "[US_STATE][GEOGRAPHIC_DATA] File 3911 (2024)" at bounding box center [307, 422] width 276 height 17
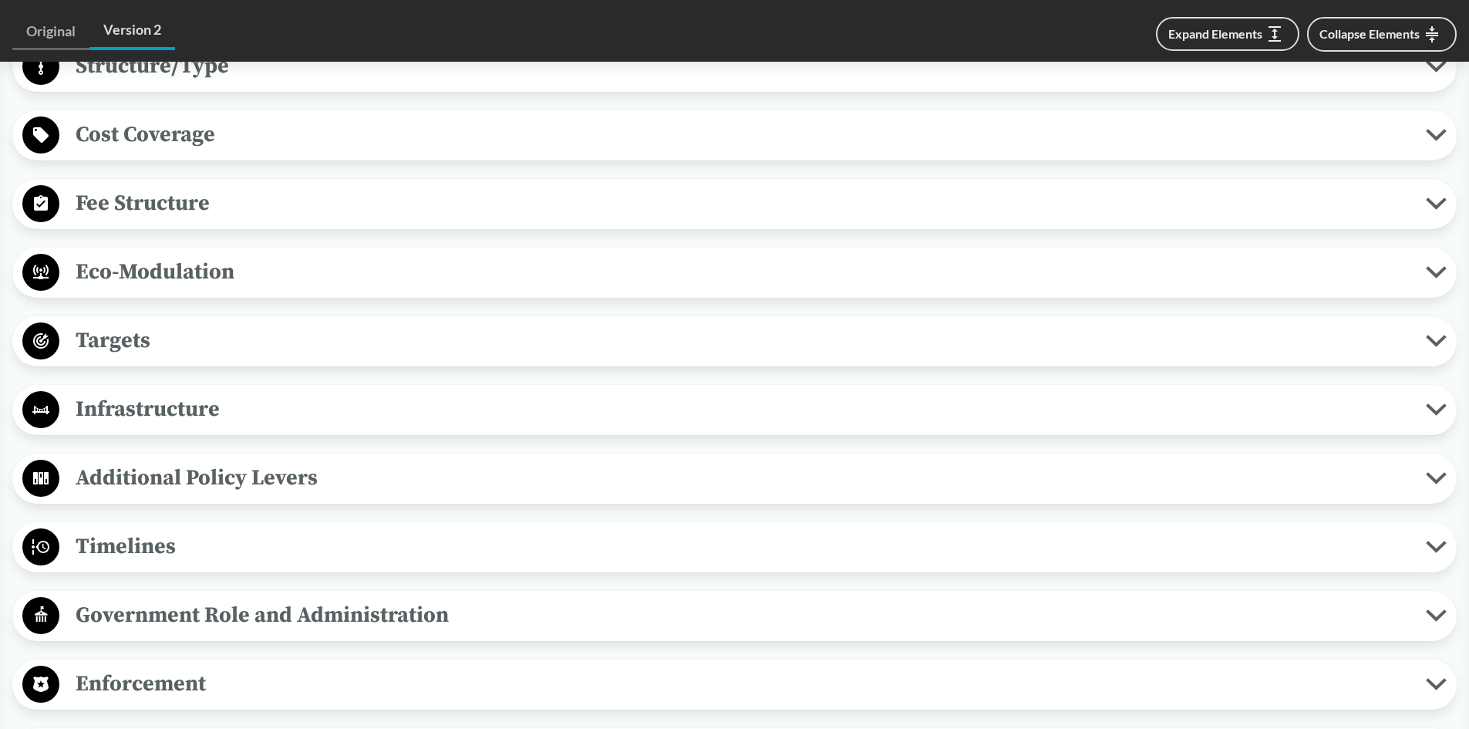
scroll to position [1003, 0]
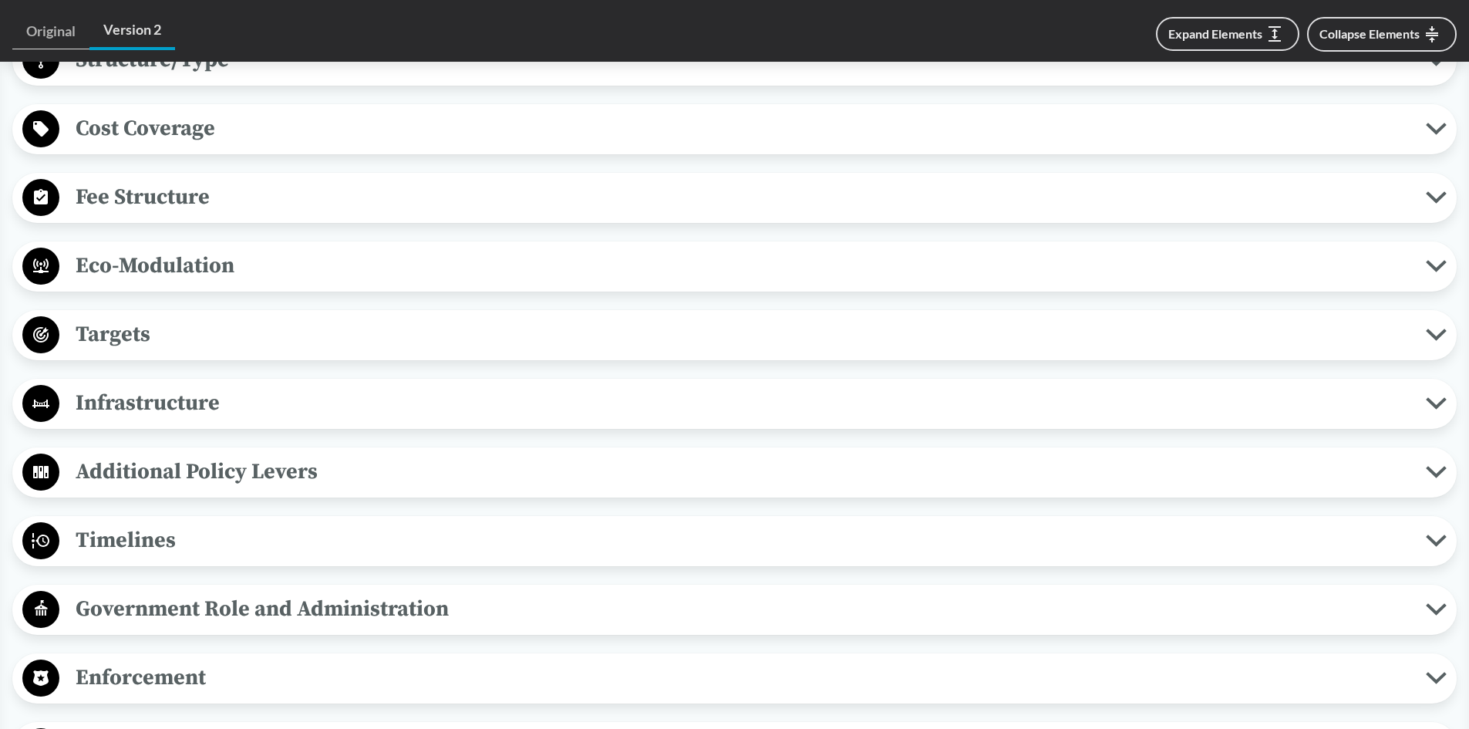
click at [216, 524] on span "Timelines" at bounding box center [742, 540] width 1366 height 35
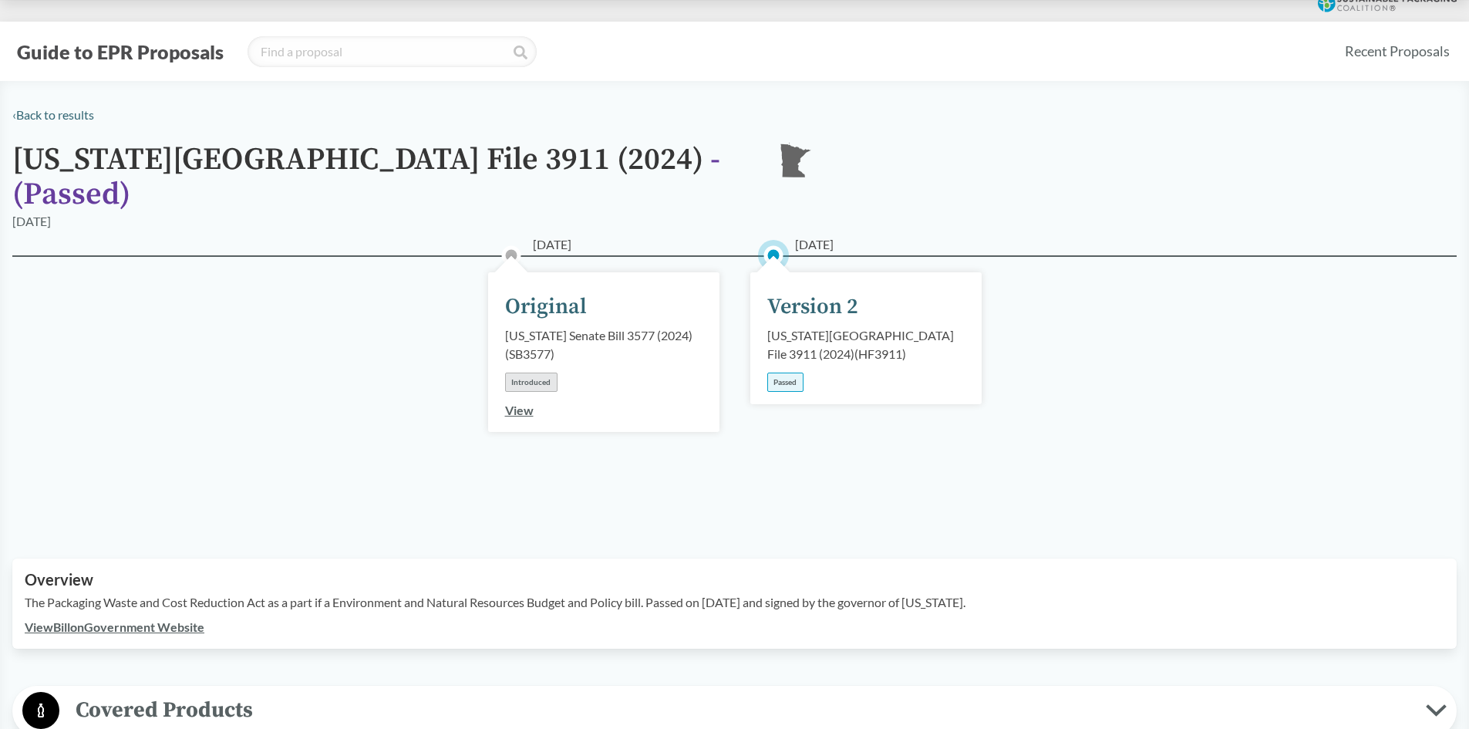
scroll to position [0, 0]
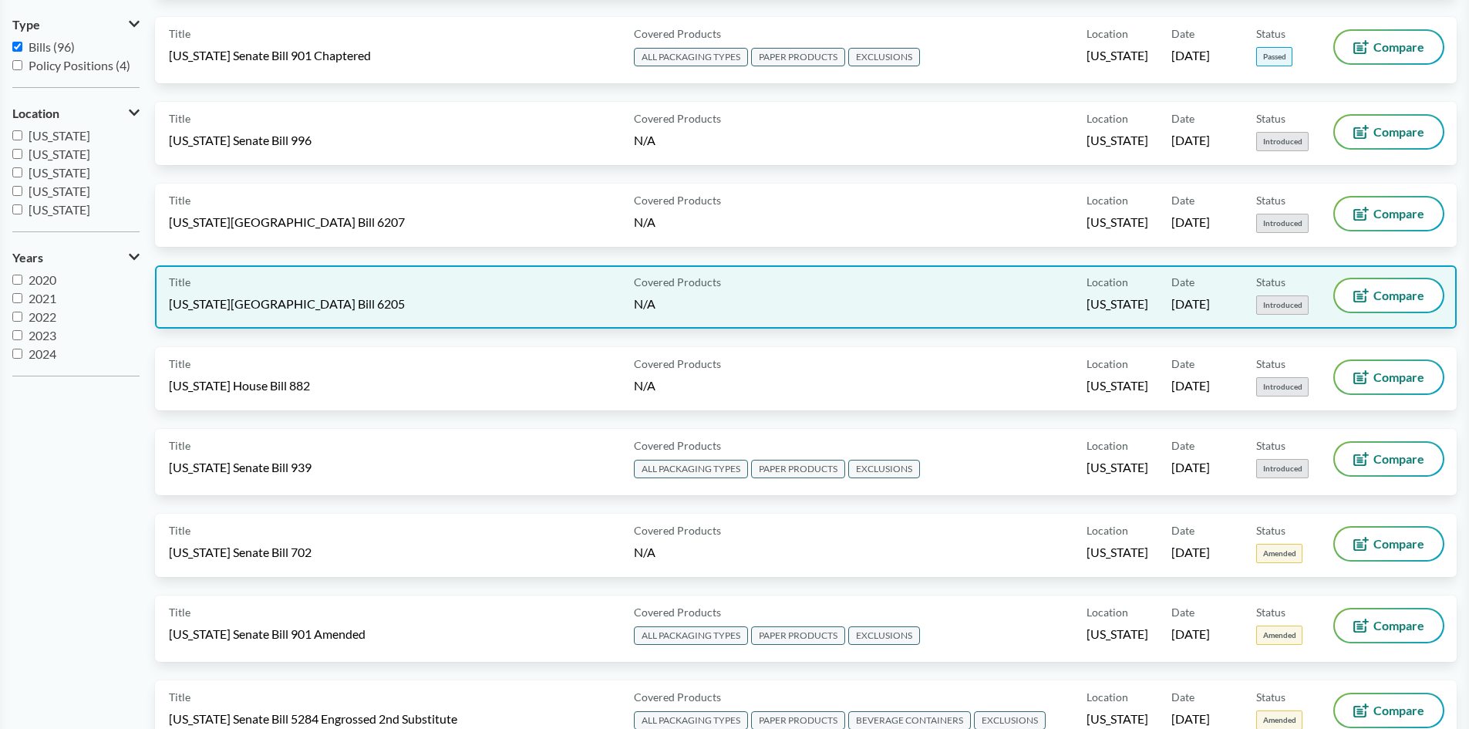
scroll to position [308, 0]
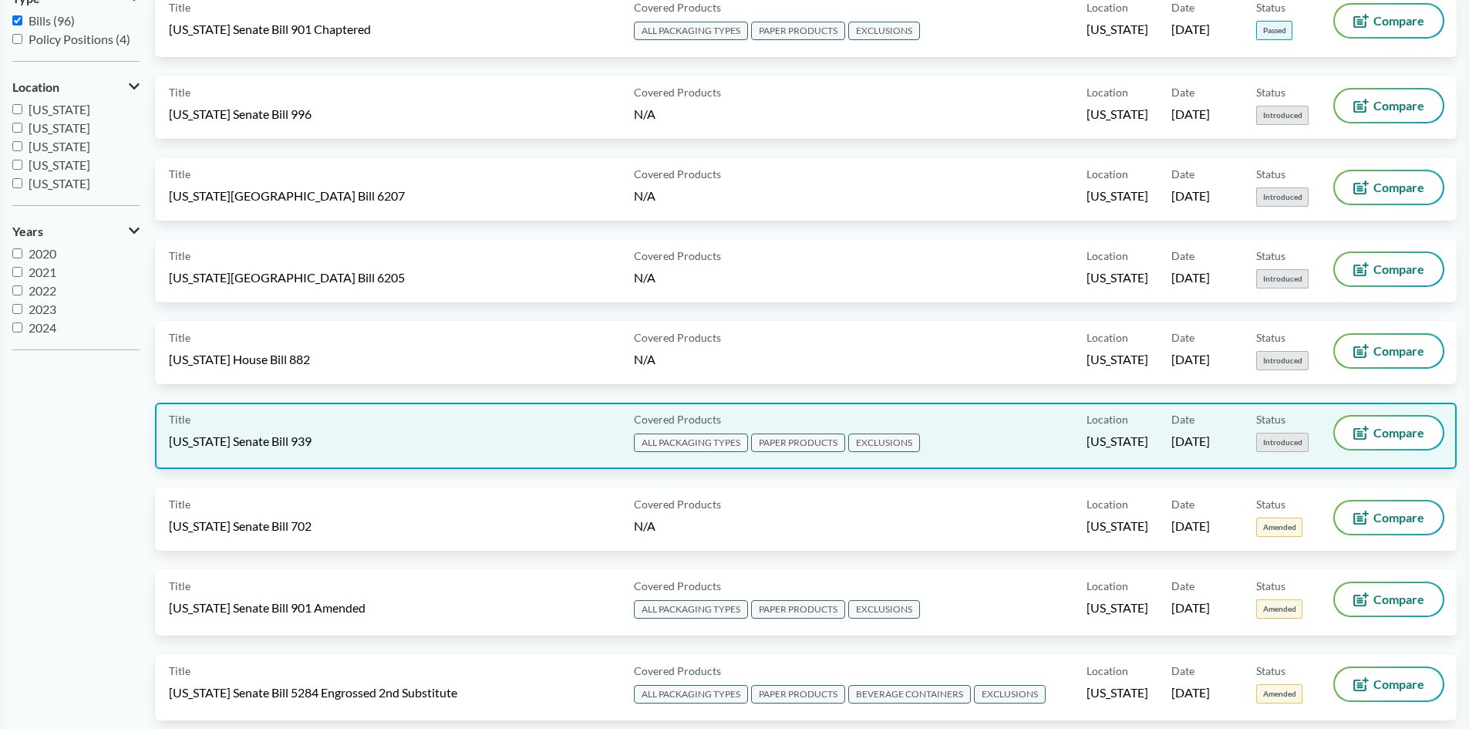
click at [386, 433] on div "Title [US_STATE] Senate Bill 939" at bounding box center [398, 435] width 459 height 39
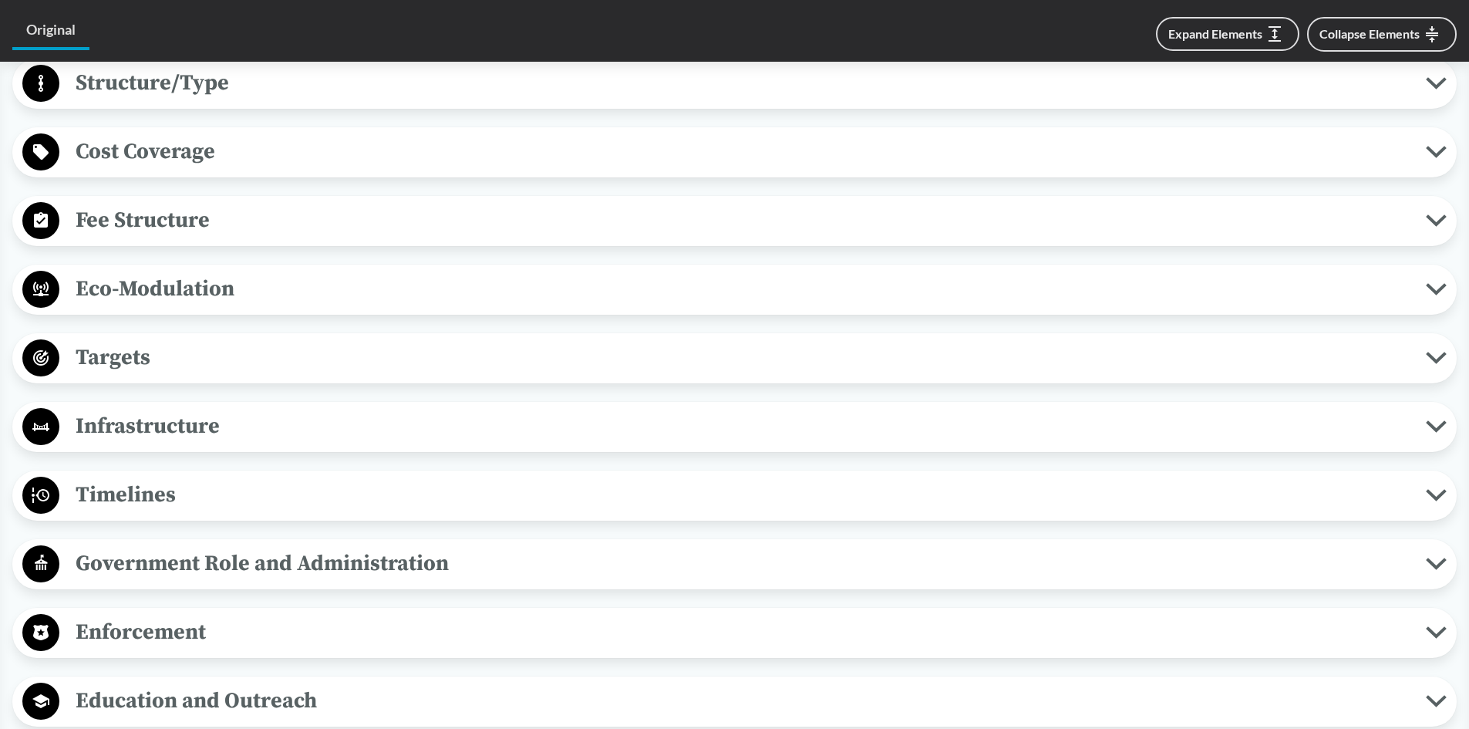
scroll to position [925, 0]
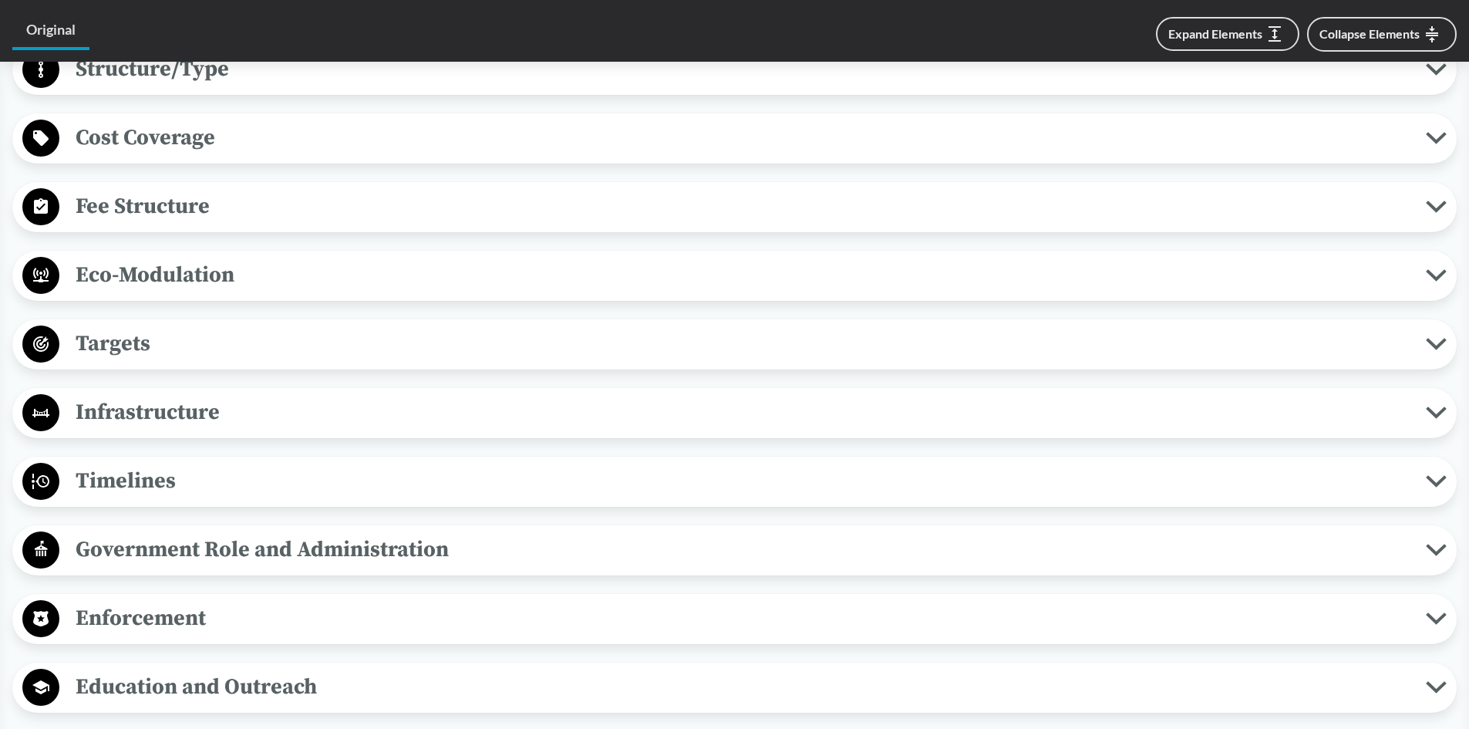
click at [143, 493] on span "Timelines" at bounding box center [742, 480] width 1366 height 35
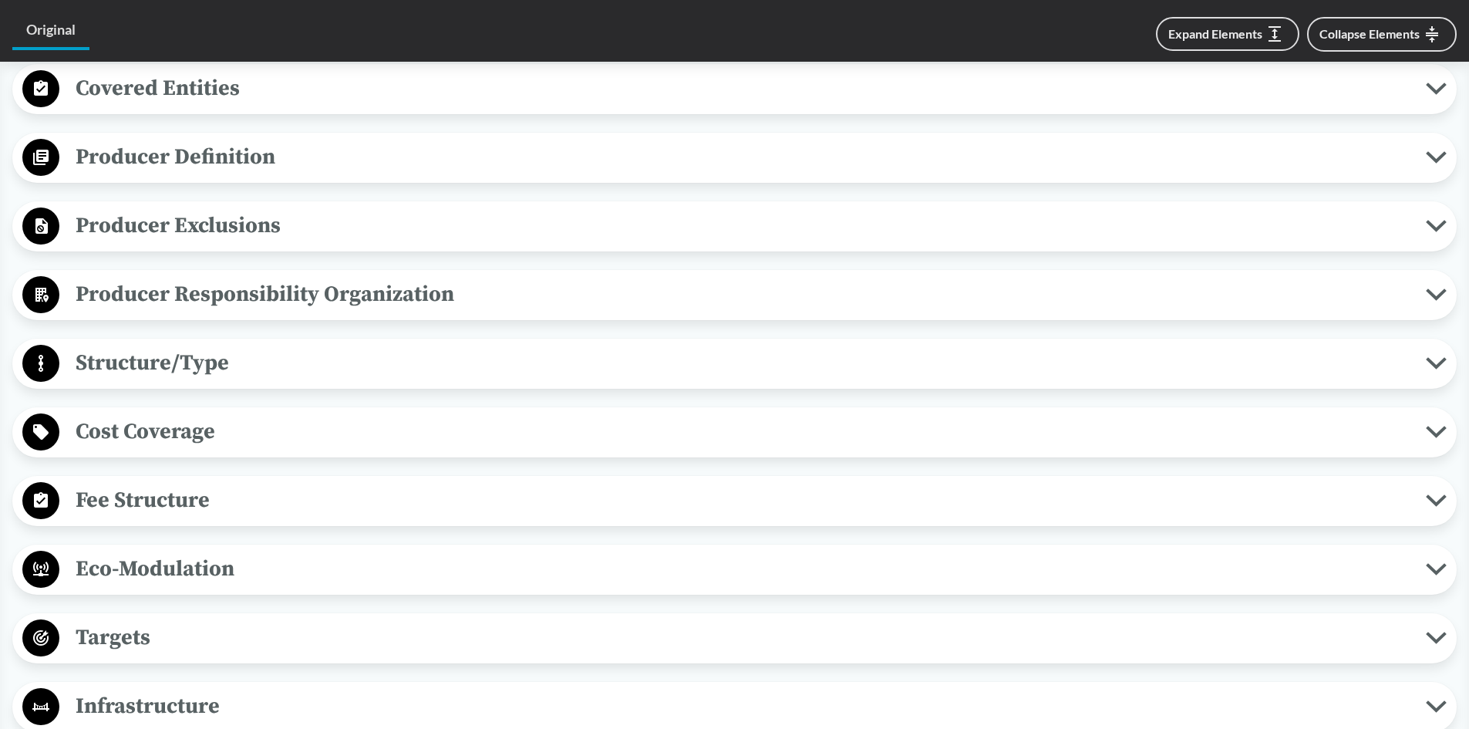
scroll to position [617, 0]
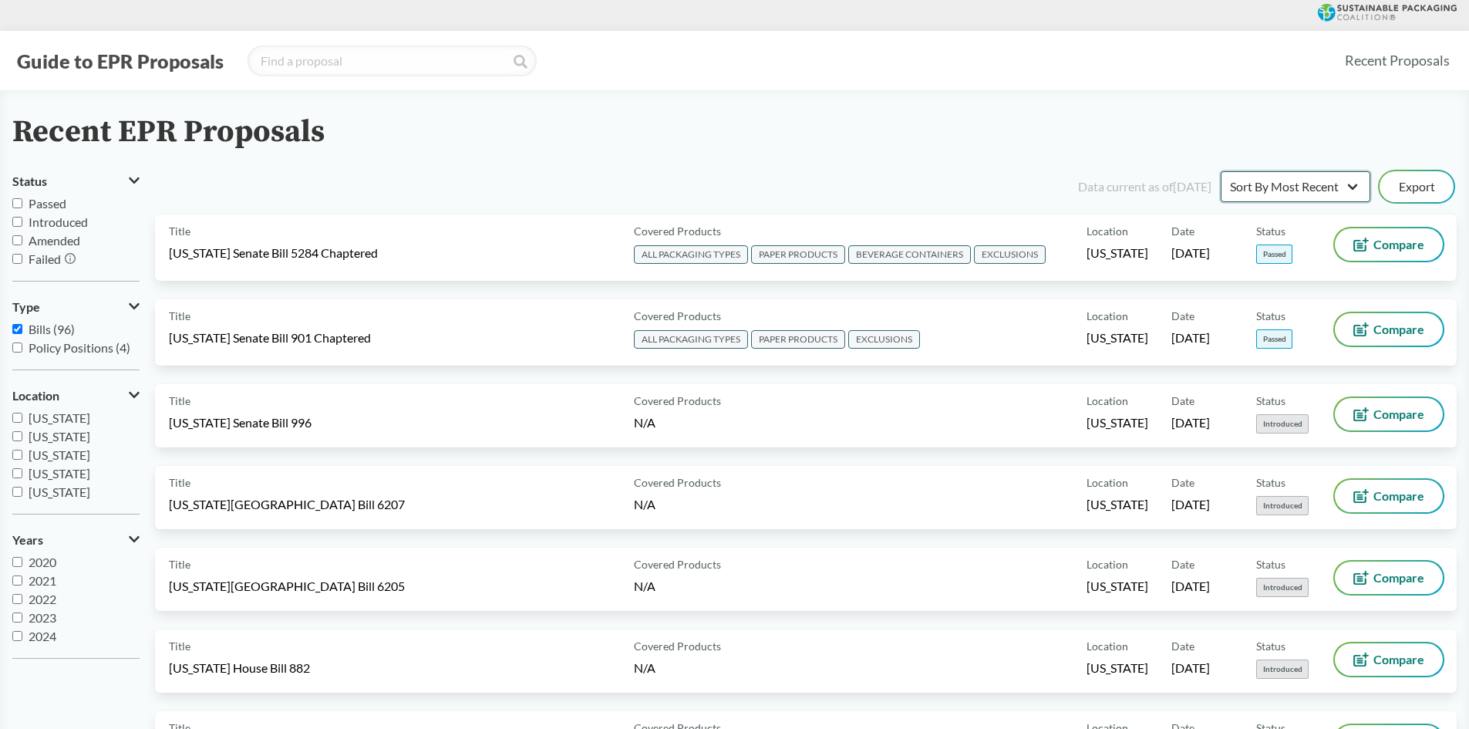
click at [1302, 181] on select "Sort By Most Recent Sort By Status" at bounding box center [1296, 186] width 150 height 31
select select "Sort By Status"
click at [1221, 171] on select "Sort By Most Recent Sort By Status" at bounding box center [1296, 186] width 150 height 31
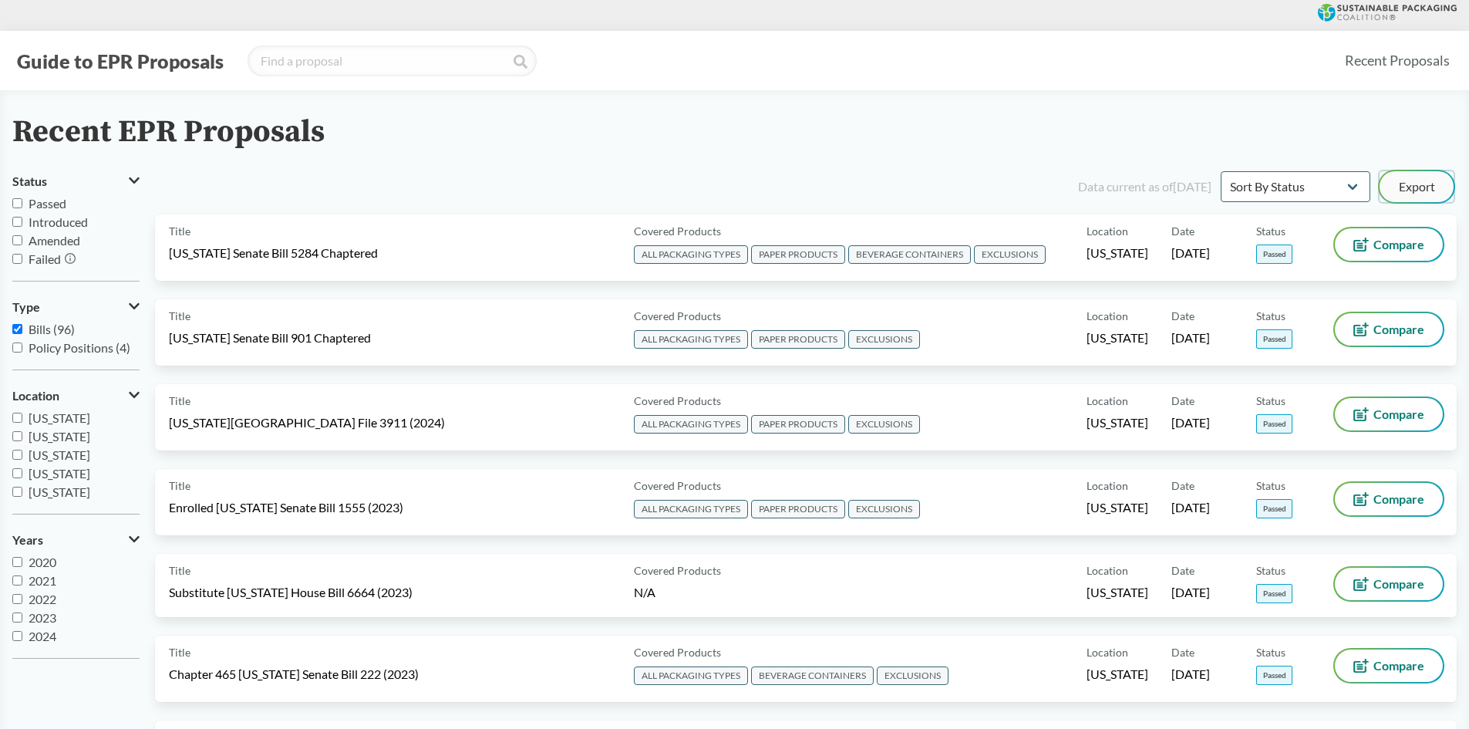
click at [1423, 186] on button "Export" at bounding box center [1417, 186] width 74 height 31
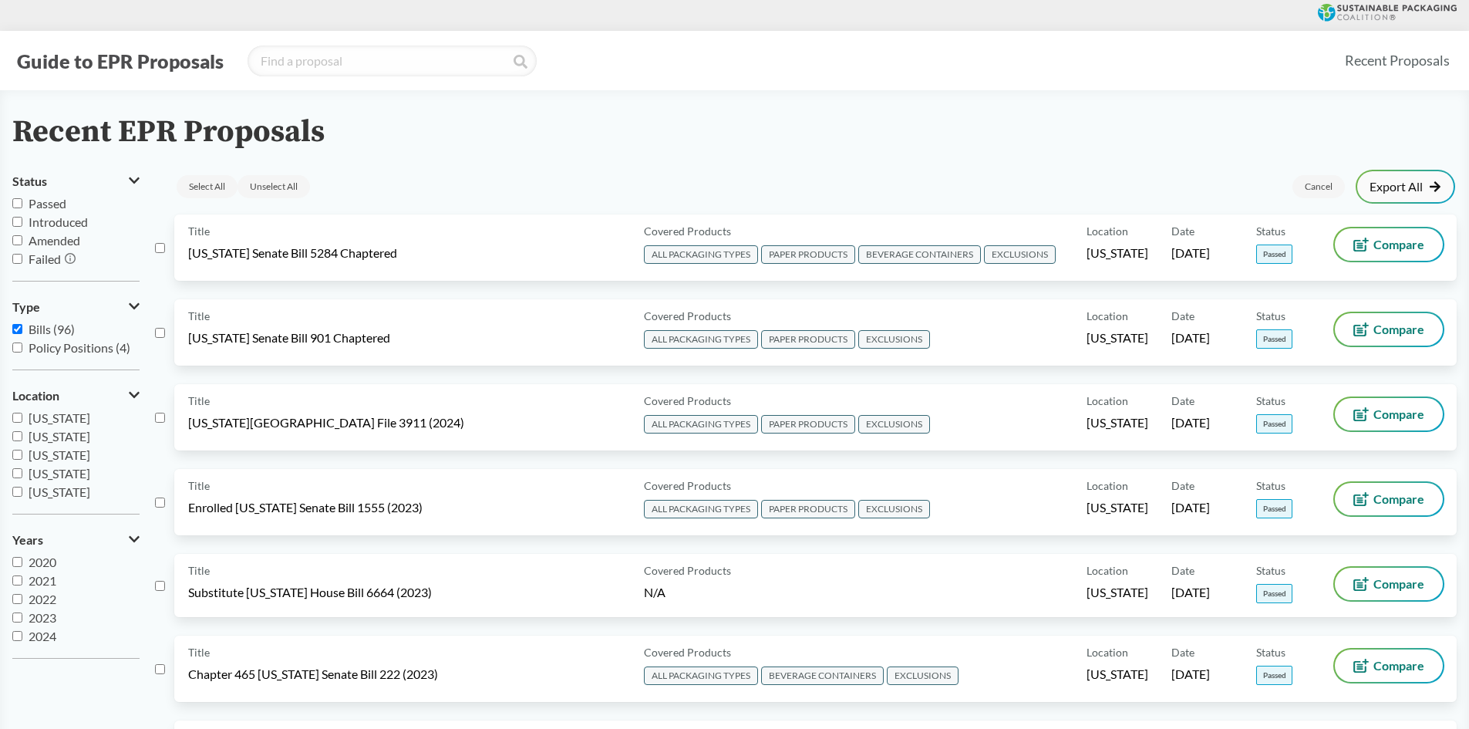
click at [1420, 190] on link "Export All" at bounding box center [1406, 186] width 72 height 12
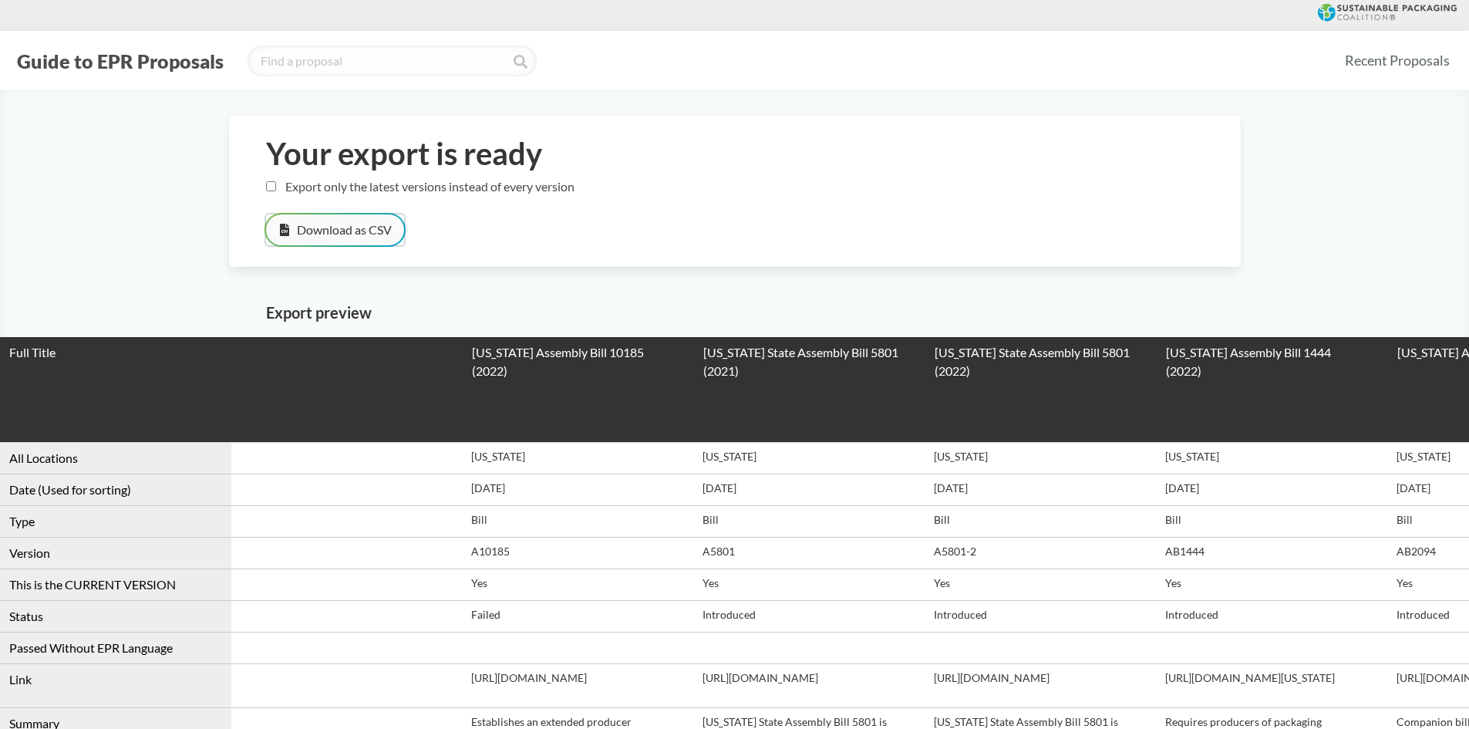
click at [348, 231] on button "Download as CSV" at bounding box center [335, 229] width 138 height 31
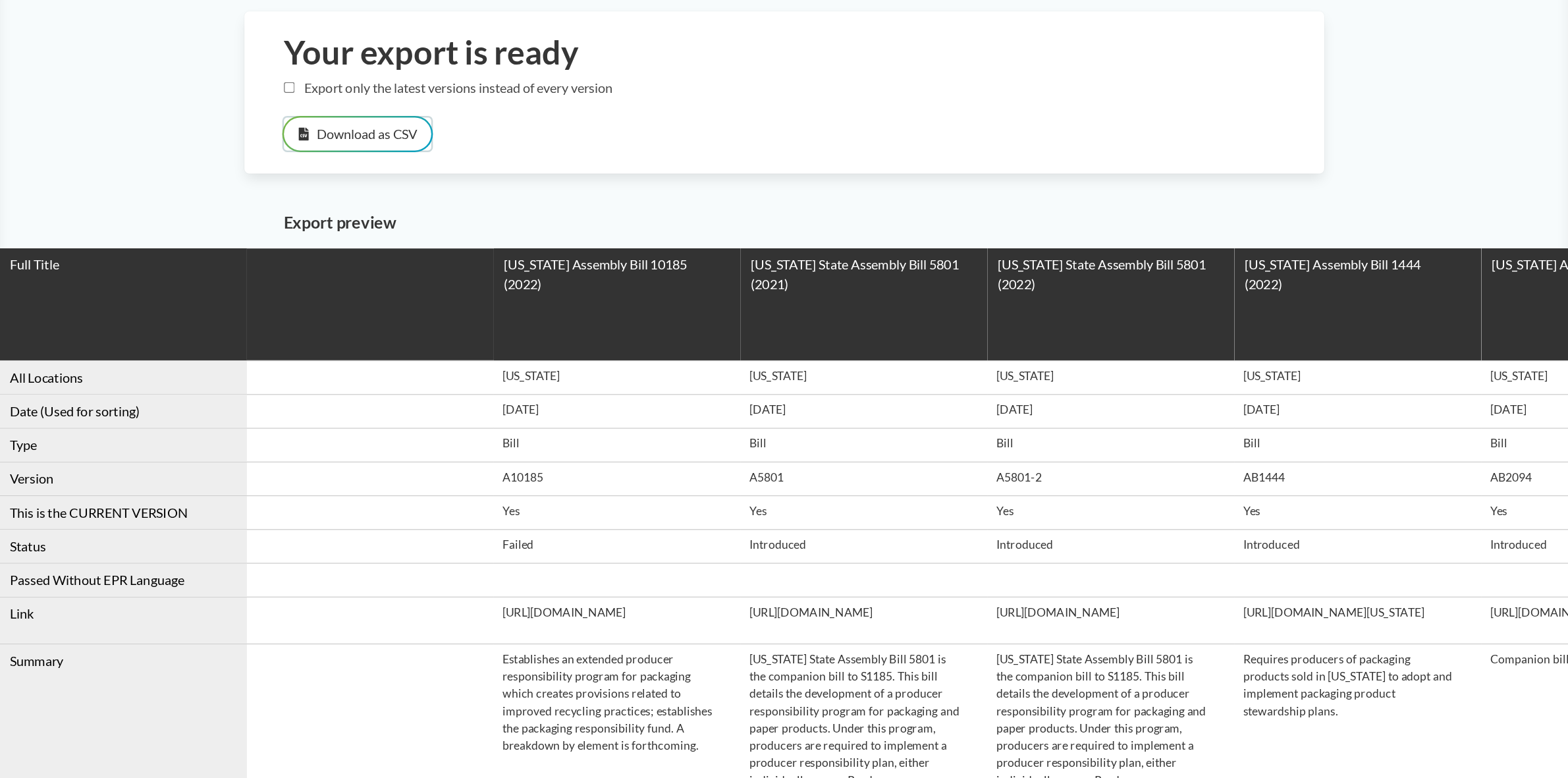
scroll to position [66, 0]
